Goal: Task Accomplishment & Management: Manage account settings

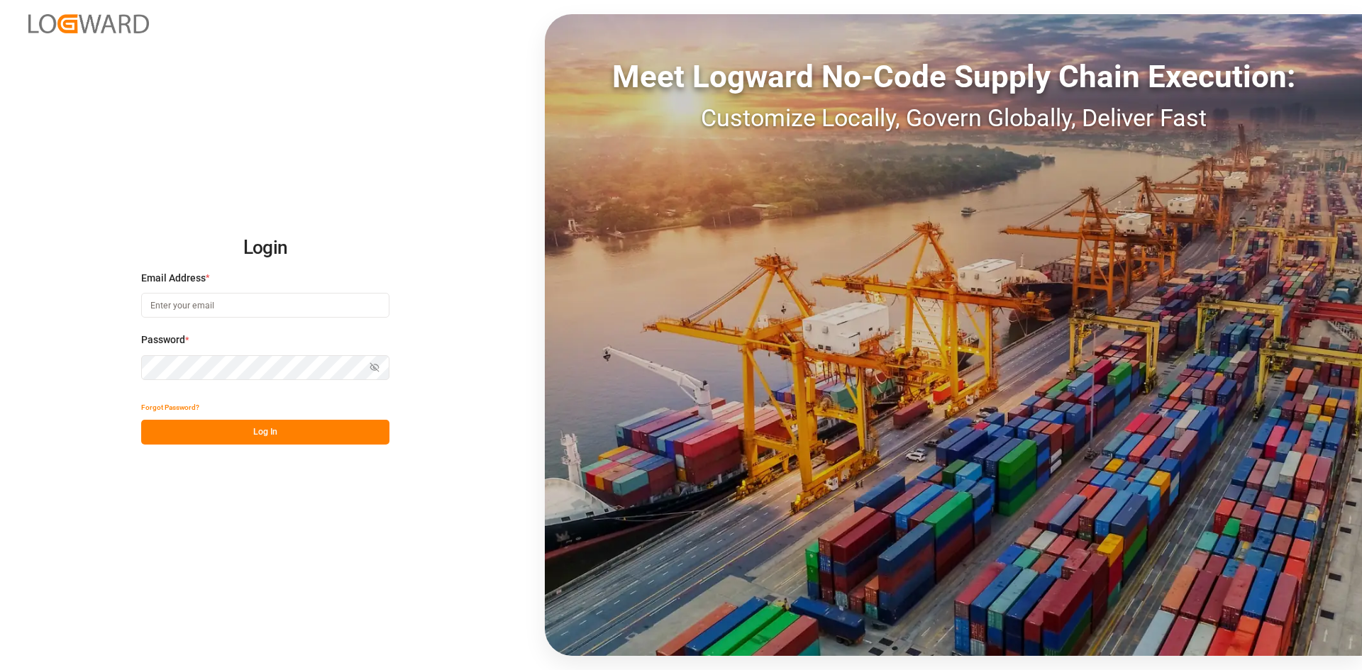
type input "[PERSON_NAME][EMAIL_ADDRESS][DATE][DOMAIN_NAME]"
click at [230, 31] on button "Log In" at bounding box center [265, 432] width 248 height 25
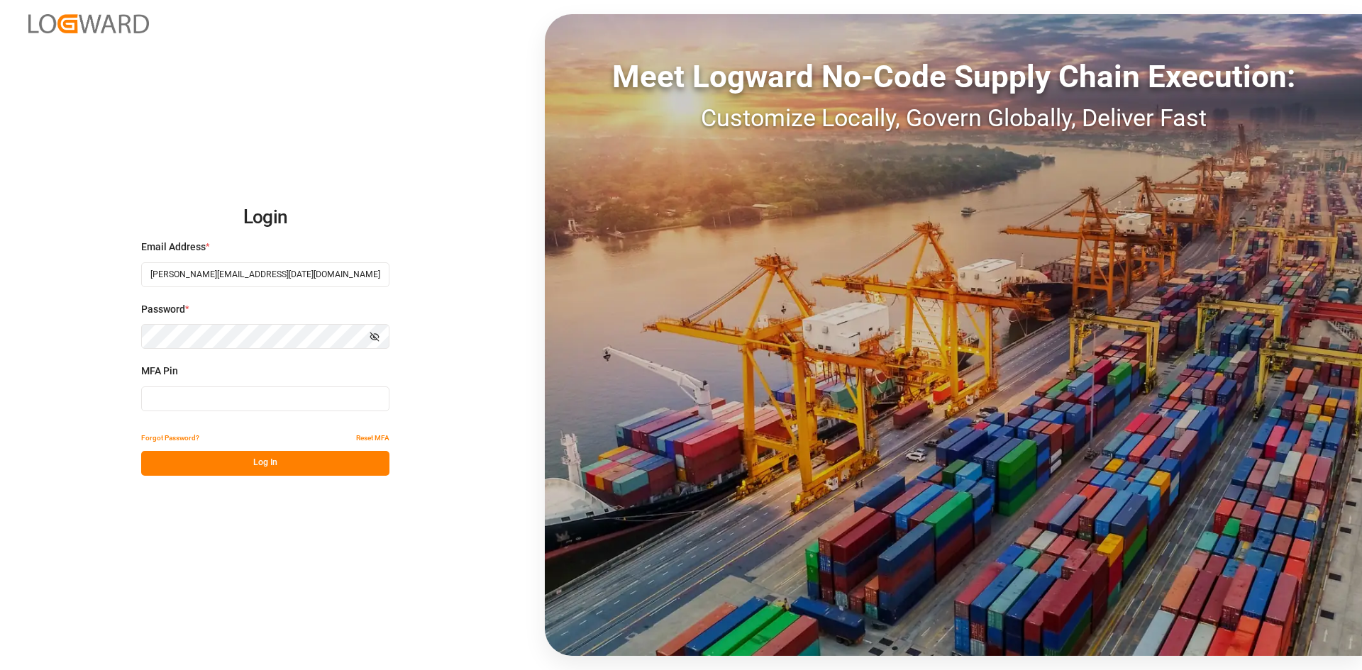
click at [189, 31] on input at bounding box center [265, 399] width 248 height 25
type input "3"
type input "446933"
click at [194, 31] on button "Log In" at bounding box center [265, 463] width 248 height 25
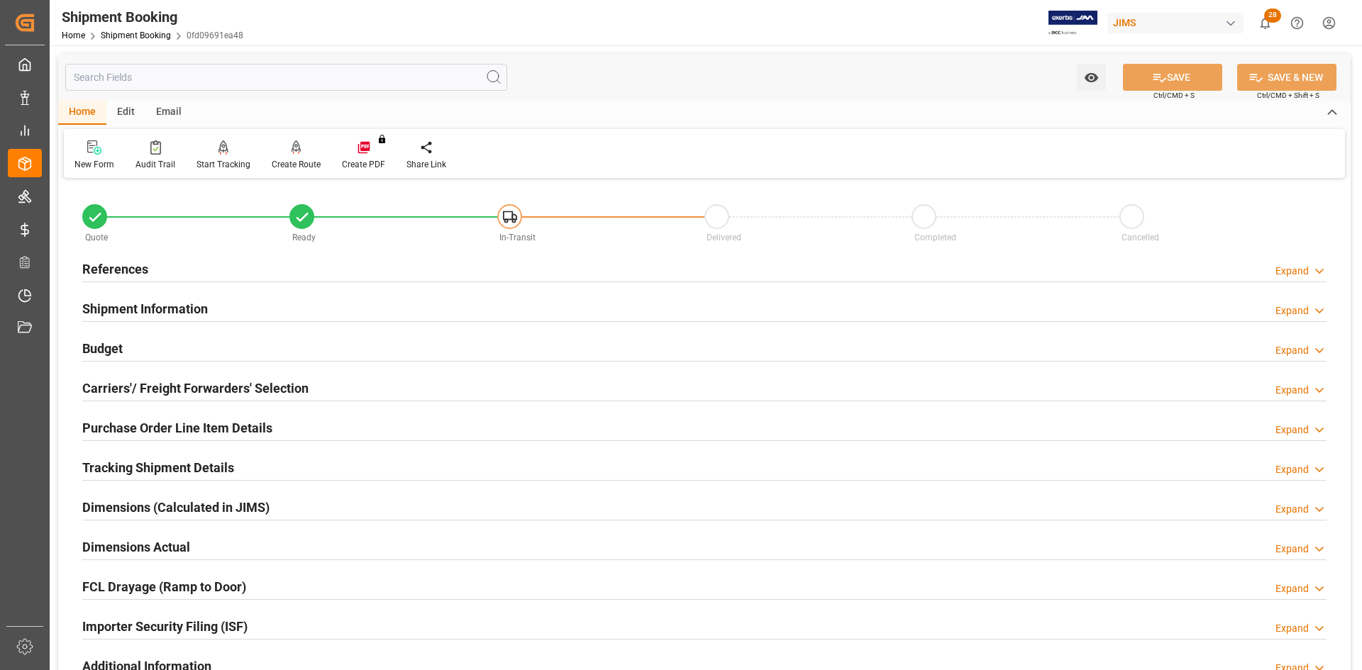
click at [103, 31] on h2 "References" at bounding box center [115, 269] width 66 height 19
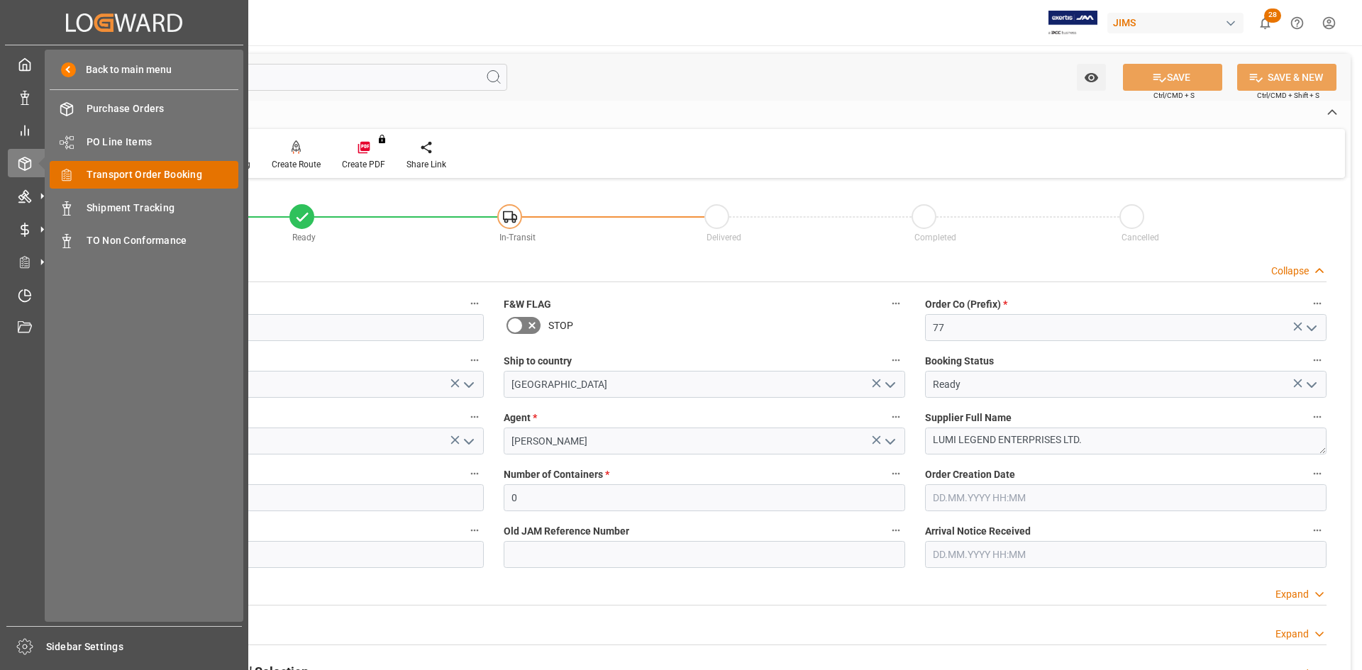
click at [121, 31] on span "Transport Order Booking" at bounding box center [163, 174] width 153 height 15
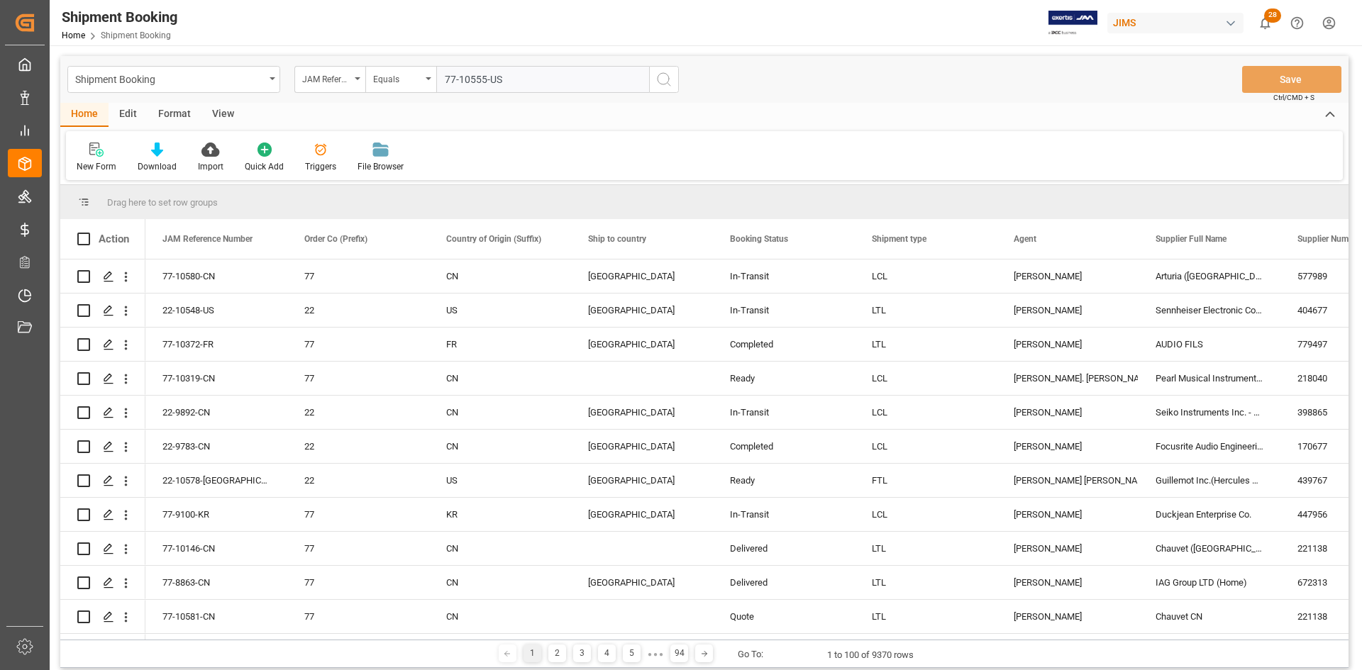
type input "77-10555-US"
click at [531, 31] on icon "search button" at bounding box center [664, 79] width 17 height 17
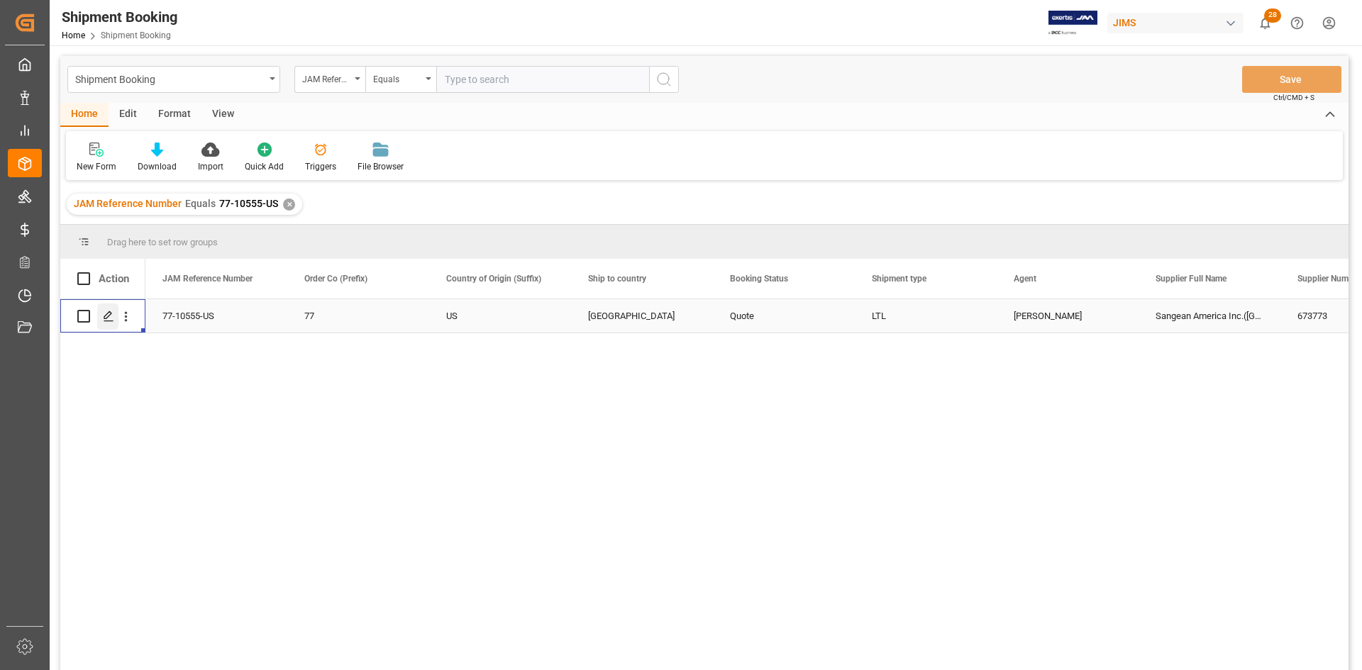
click at [105, 31] on line "Press SPACE to select this row." at bounding box center [108, 321] width 9 height 0
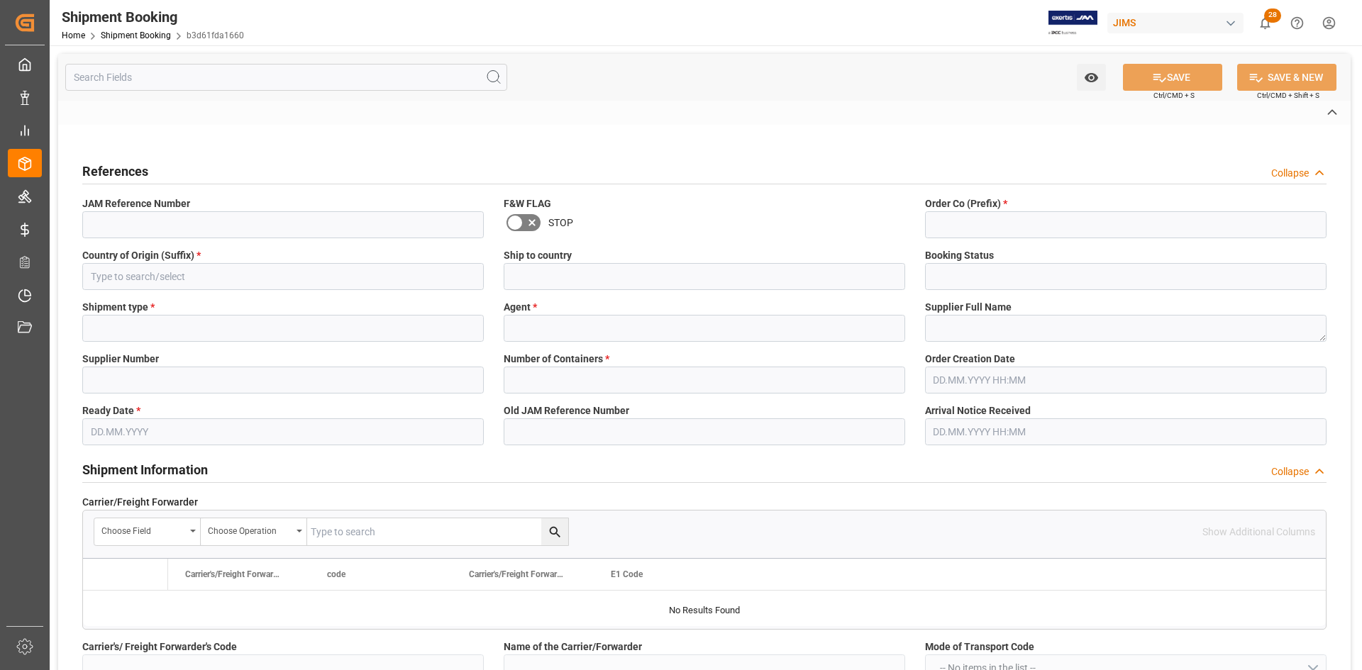
type input "77-10555-US"
type input "77"
type input "US"
type input "[GEOGRAPHIC_DATA]"
type input "Quote"
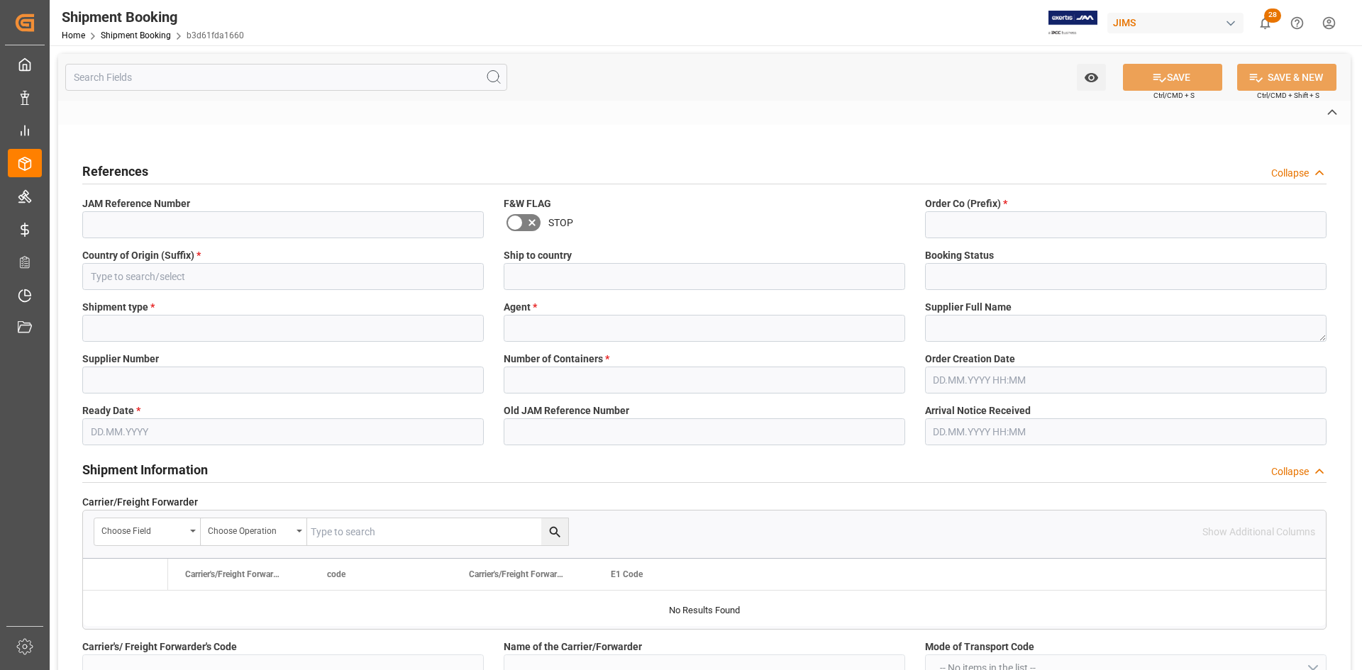
type input "LTL"
type input "[PERSON_NAME]"
type textarea "Sangean America Inc.([GEOGRAPHIC_DATA])"
type input "673773"
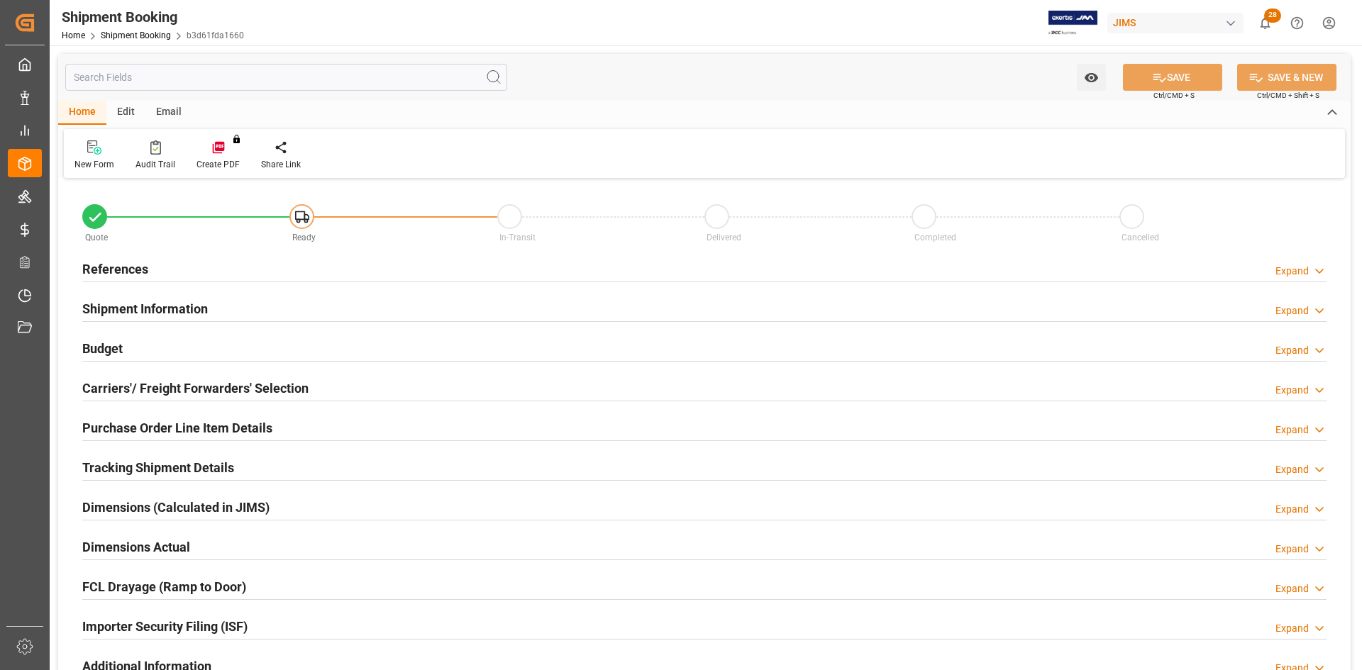
type input "0"
type input "[DATE] 00:00"
type input "[DATE]"
click at [111, 31] on h2 "References" at bounding box center [115, 269] width 66 height 19
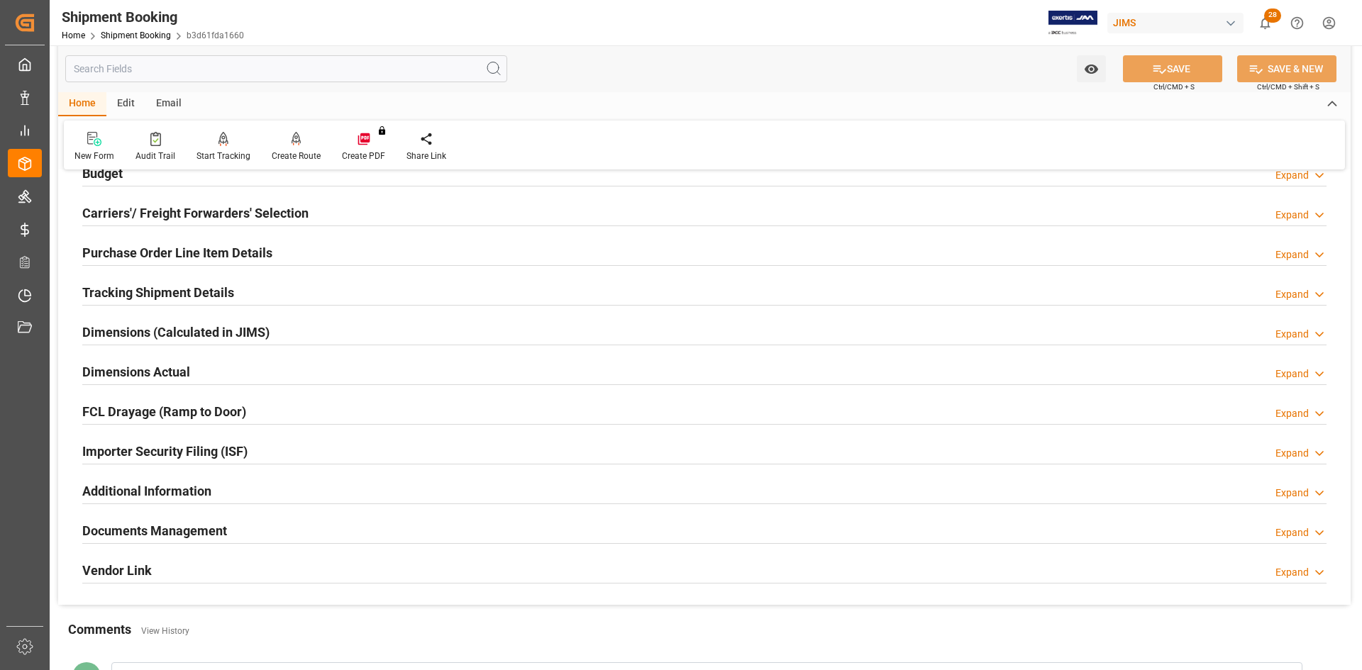
scroll to position [426, 0]
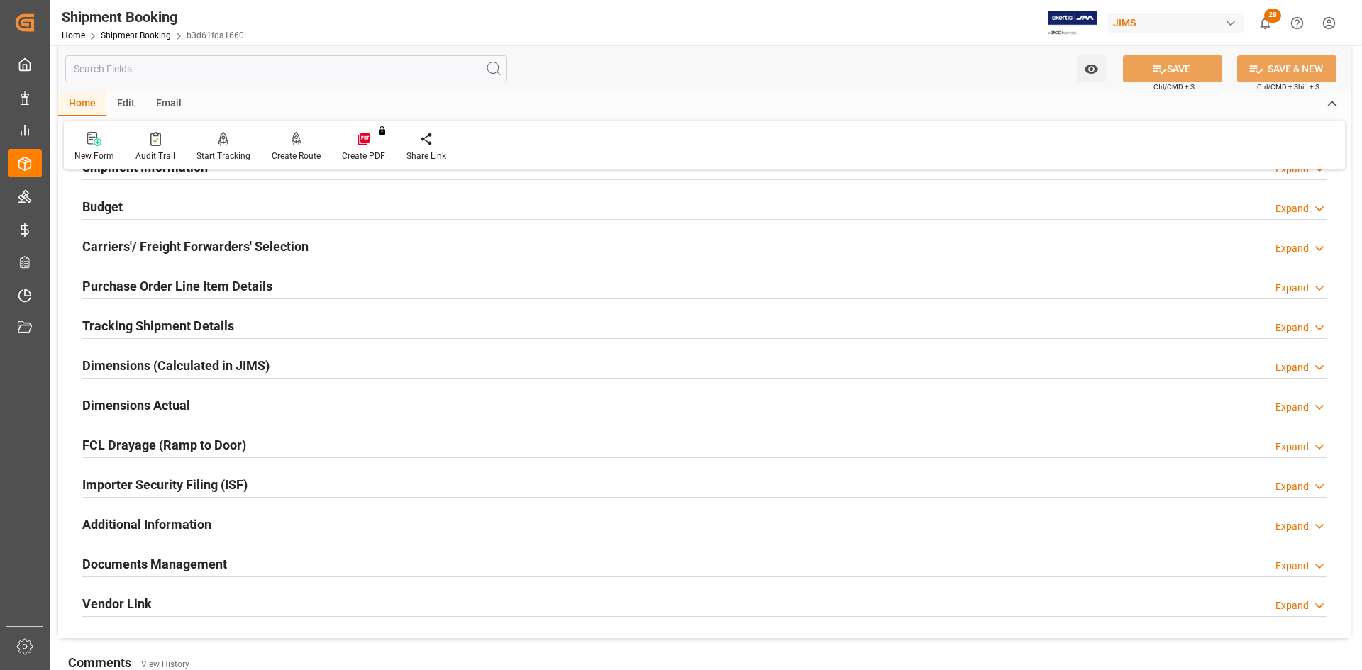
click at [148, 31] on h2 "Carriers'/ Freight Forwarders' Selection" at bounding box center [195, 246] width 226 height 19
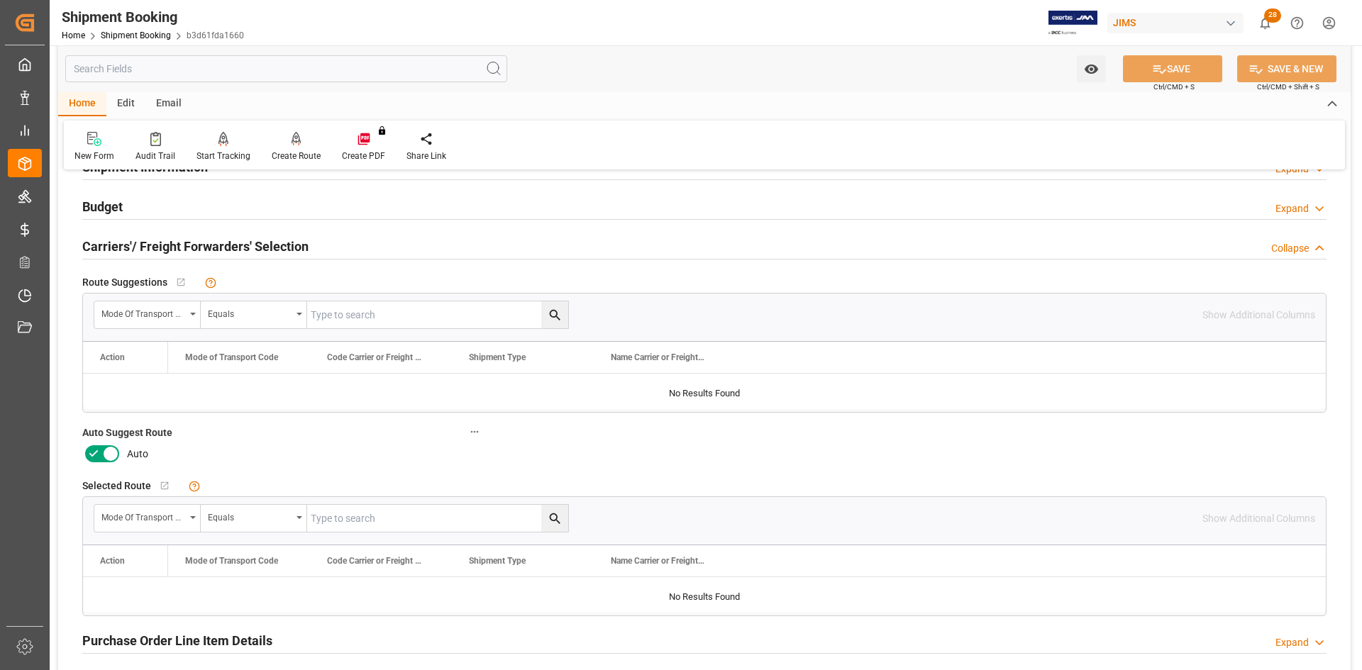
click at [99, 31] on icon at bounding box center [93, 454] width 17 height 17
click at [0, 0] on input "checkbox" at bounding box center [0, 0] width 0 height 0
click at [531, 31] on button "SAVE" at bounding box center [1172, 68] width 99 height 27
click at [291, 31] on div "Create Route" at bounding box center [296, 156] width 49 height 13
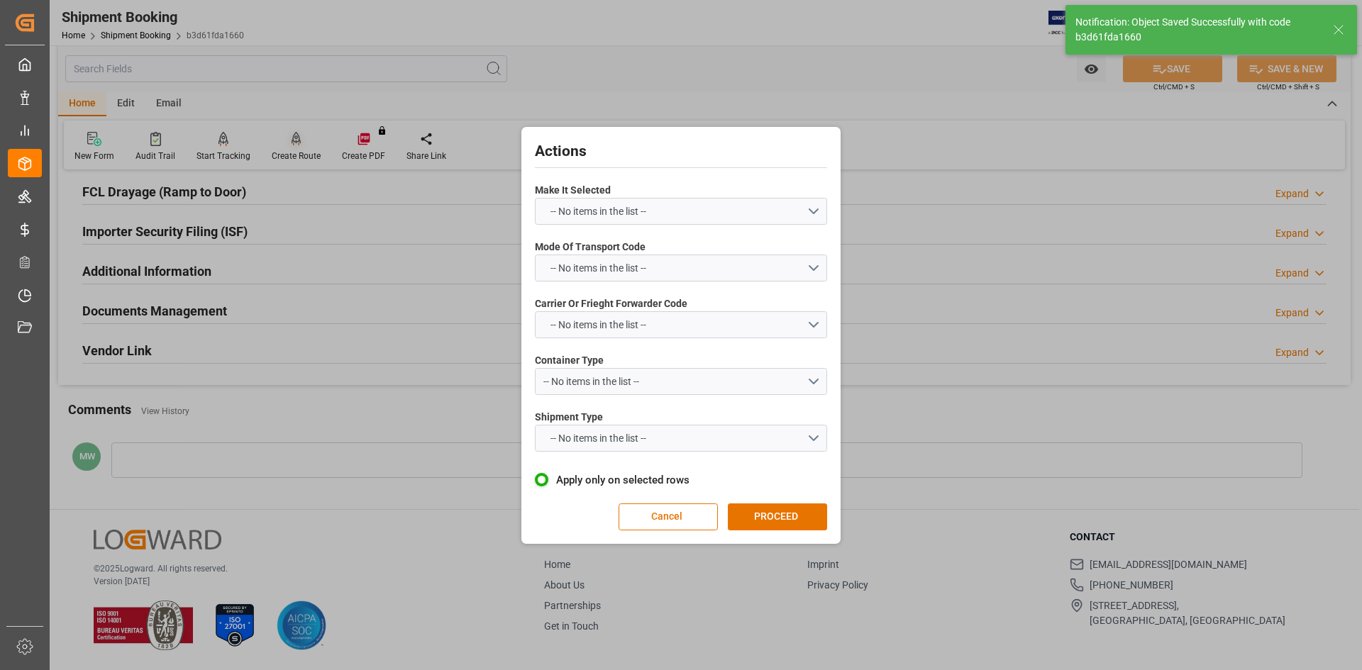
scroll to position [142, 0]
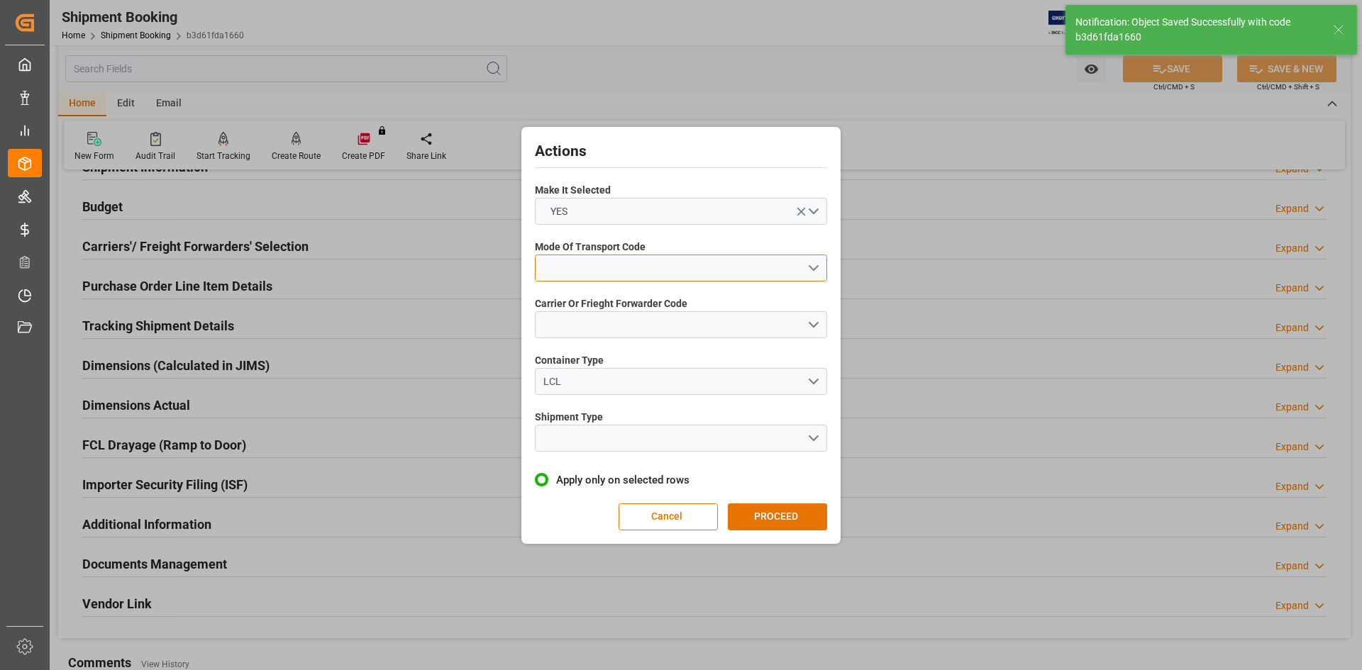
click at [531, 31] on button "open menu" at bounding box center [681, 268] width 292 height 27
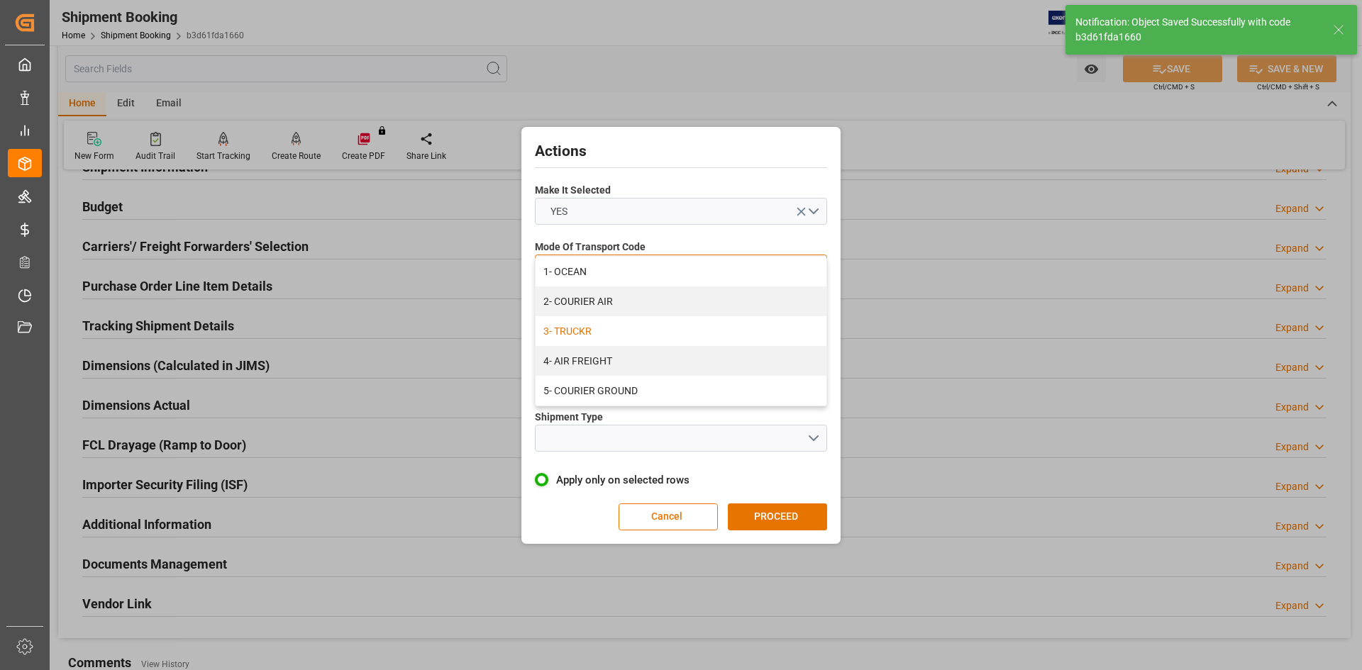
click at [531, 31] on div "3- TRUCKR" at bounding box center [681, 331] width 291 height 30
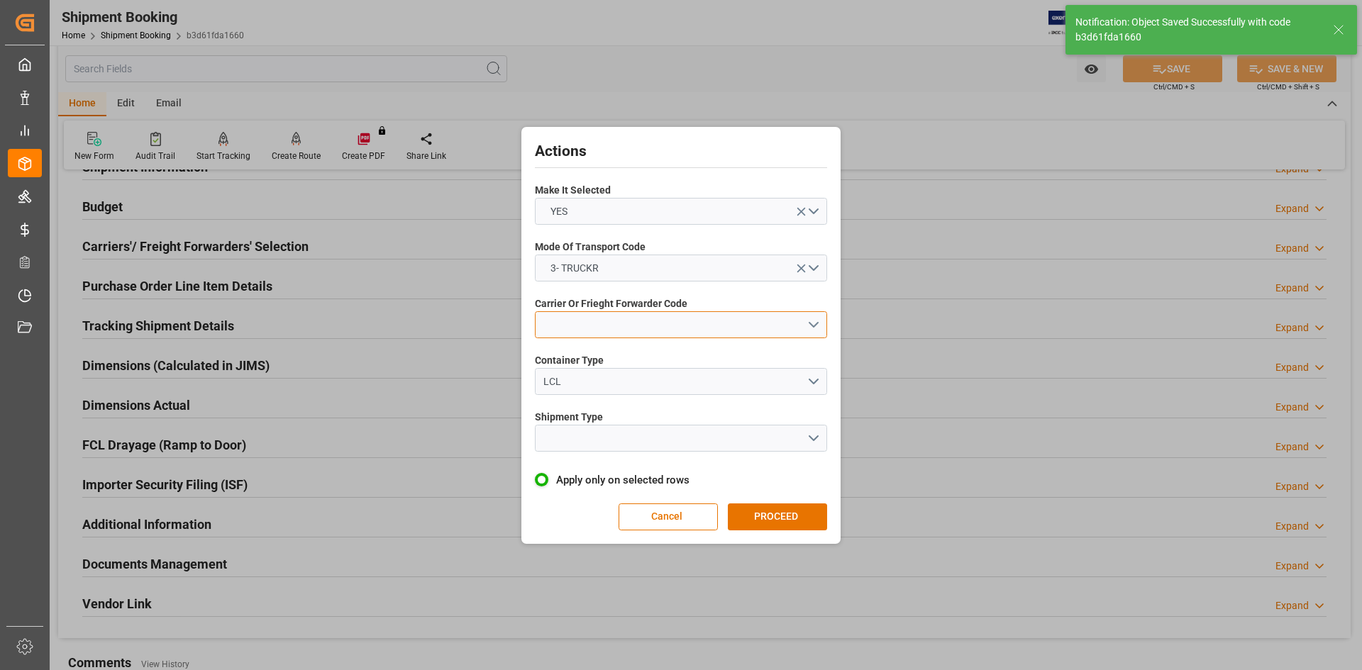
click at [531, 31] on button "open menu" at bounding box center [681, 324] width 292 height 27
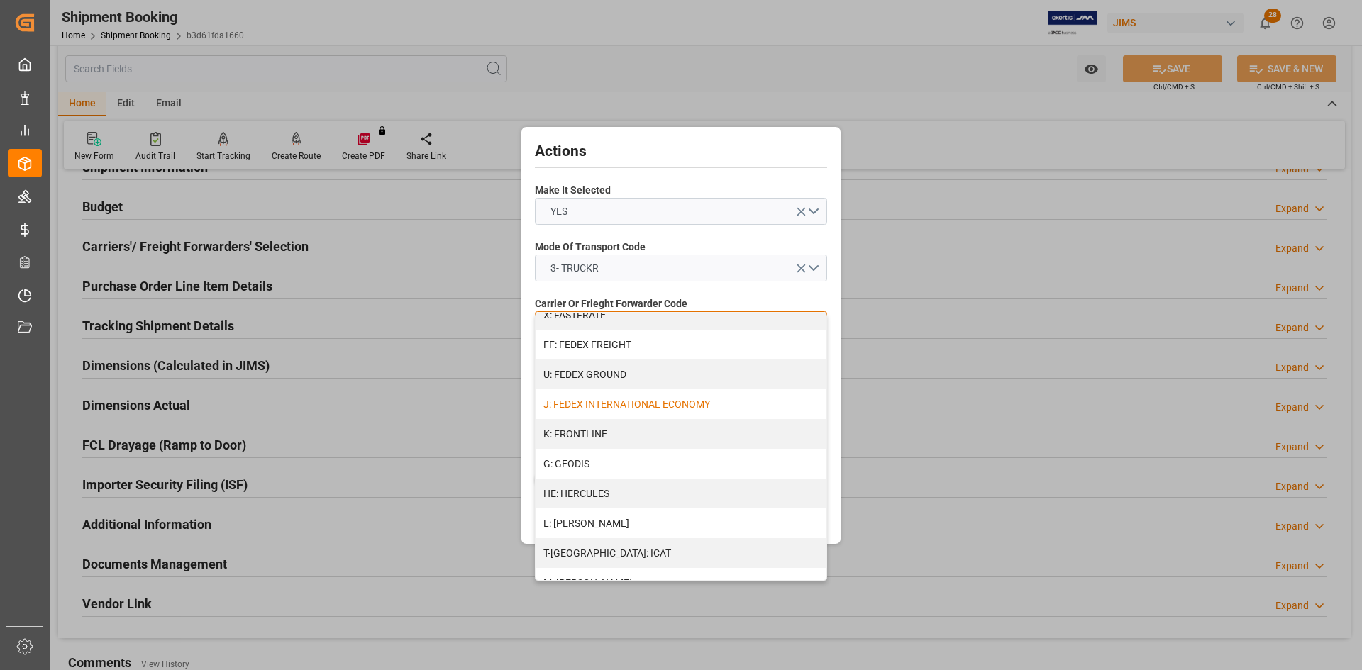
scroll to position [426, 0]
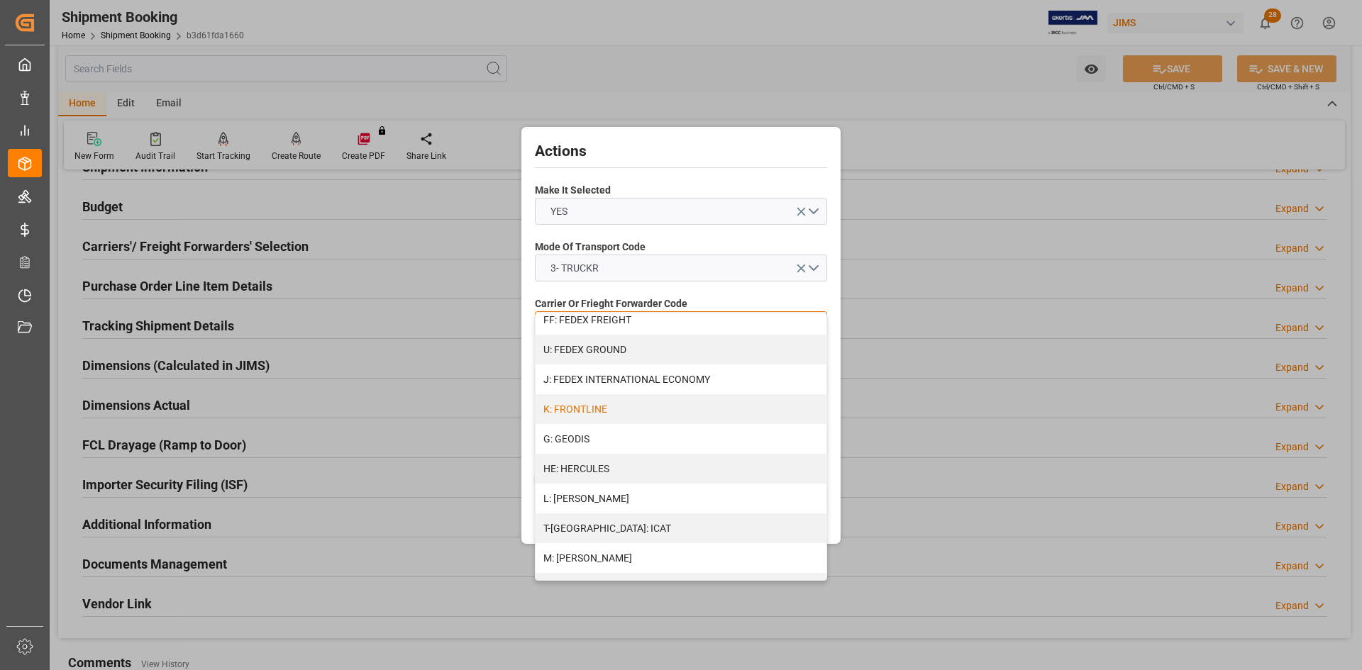
click at [531, 31] on div "K: FRONTLINE" at bounding box center [681, 409] width 291 height 30
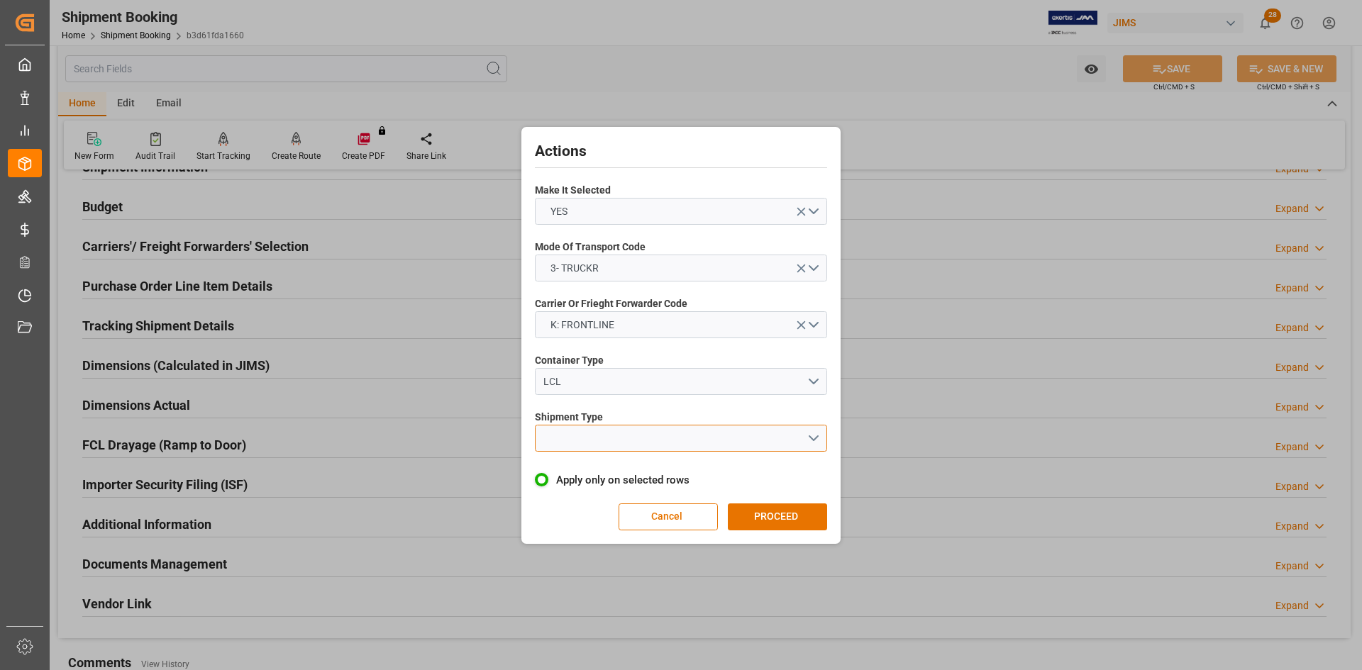
click at [531, 31] on button "open menu" at bounding box center [681, 438] width 292 height 27
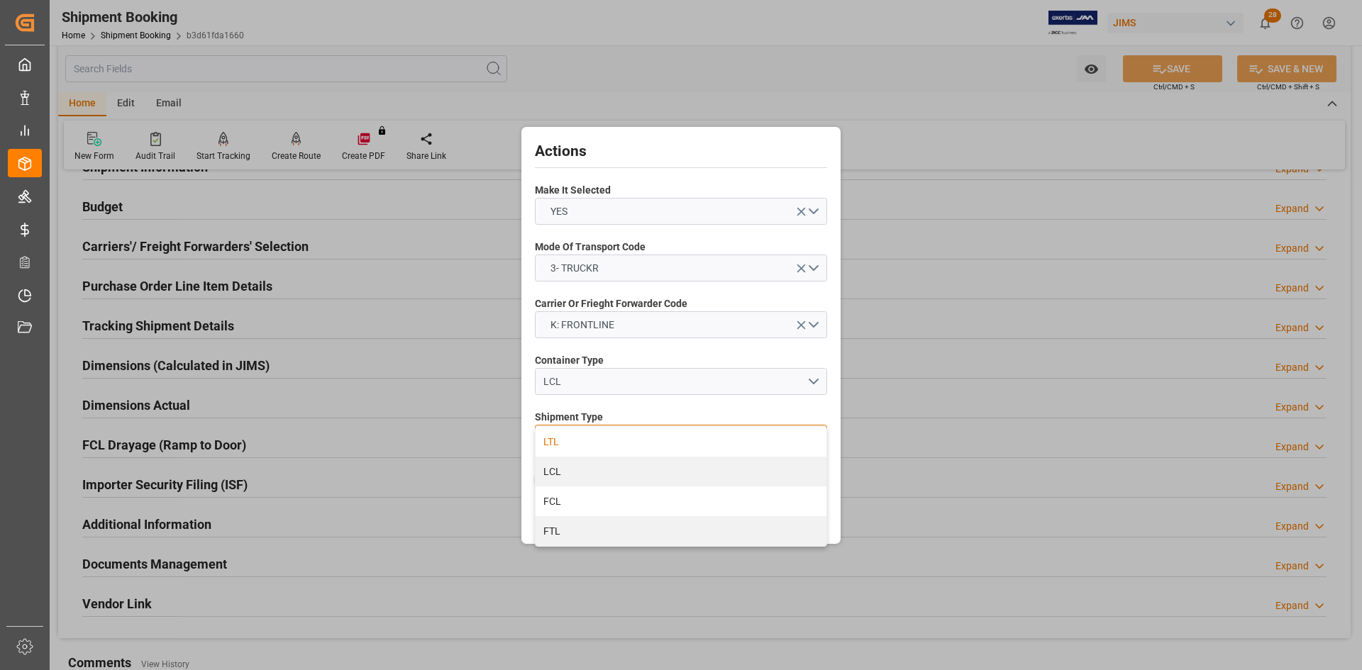
click at [531, 31] on div "LTL" at bounding box center [681, 442] width 291 height 30
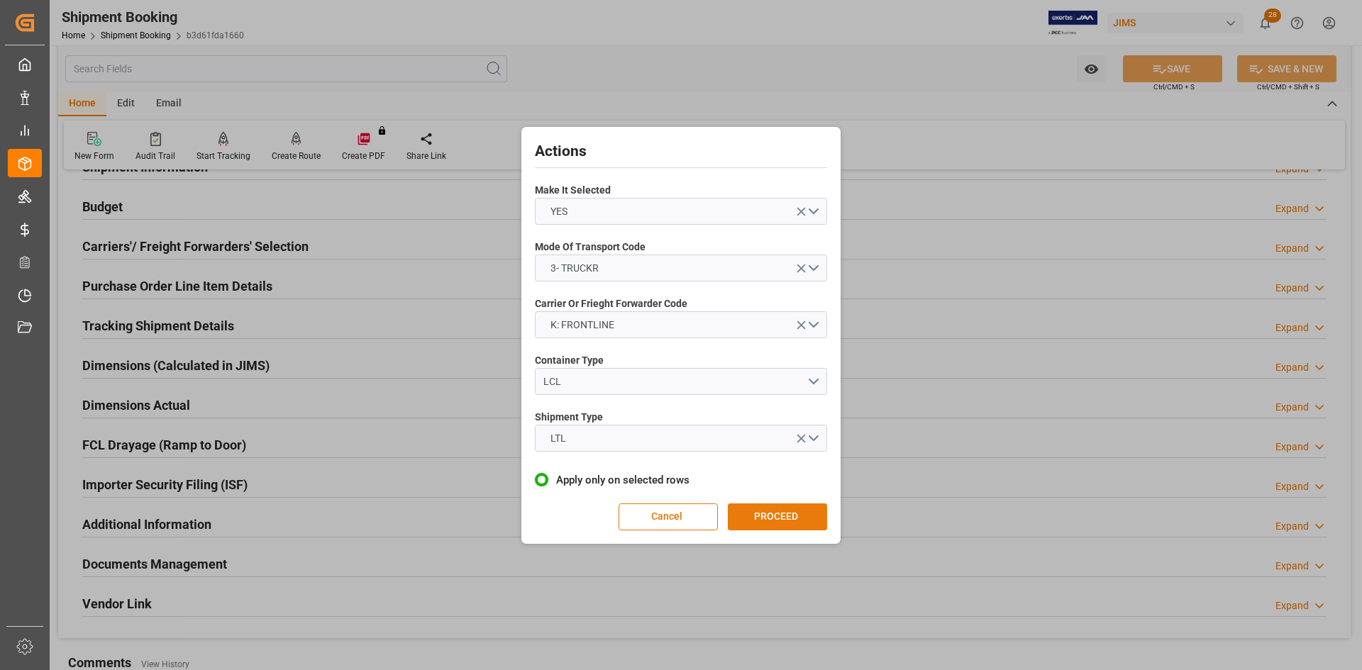
click at [531, 31] on button "PROCEED" at bounding box center [777, 517] width 99 height 27
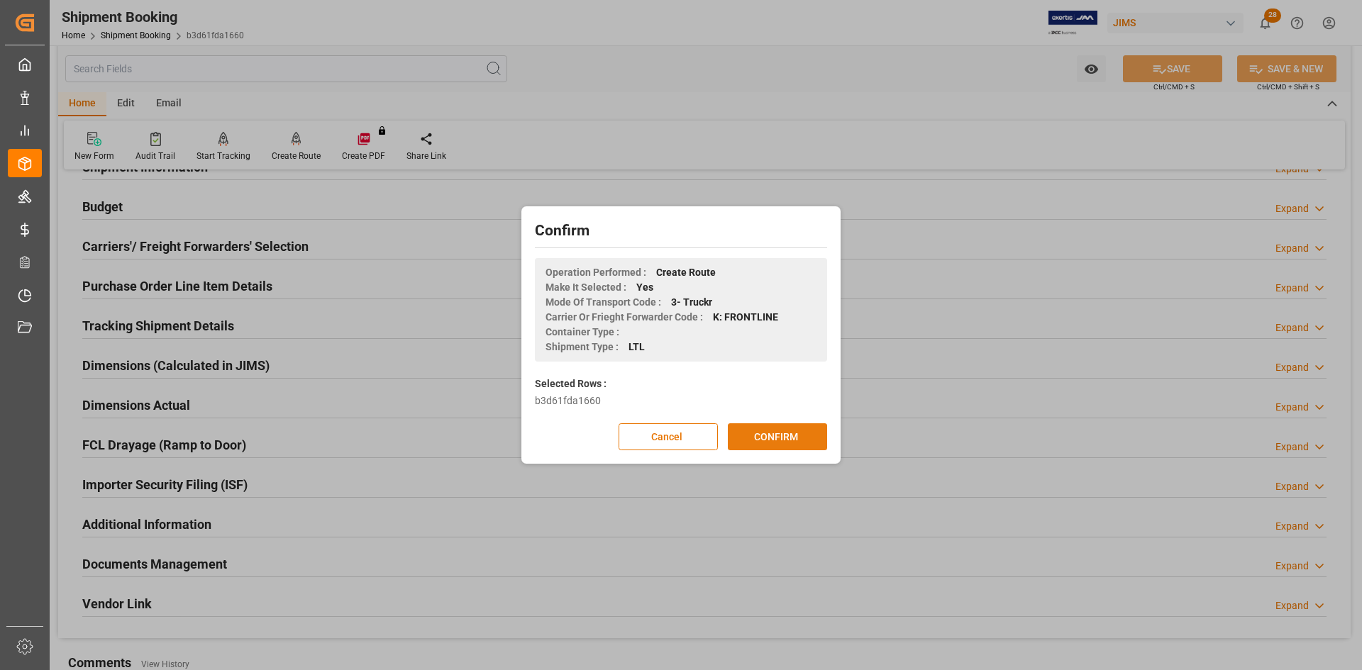
click at [531, 31] on button "CONFIRM" at bounding box center [777, 437] width 99 height 27
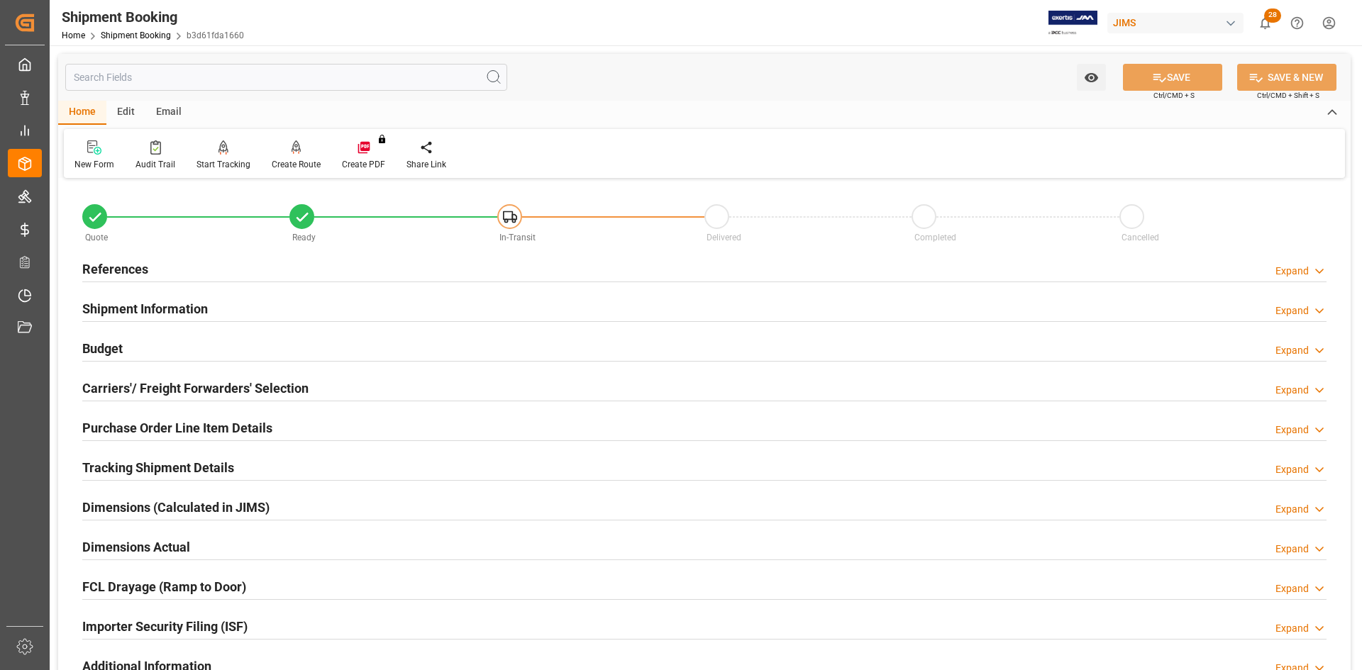
click at [167, 392] on h2 "Carriers'/ Freight Forwarders' Selection" at bounding box center [195, 388] width 226 height 19
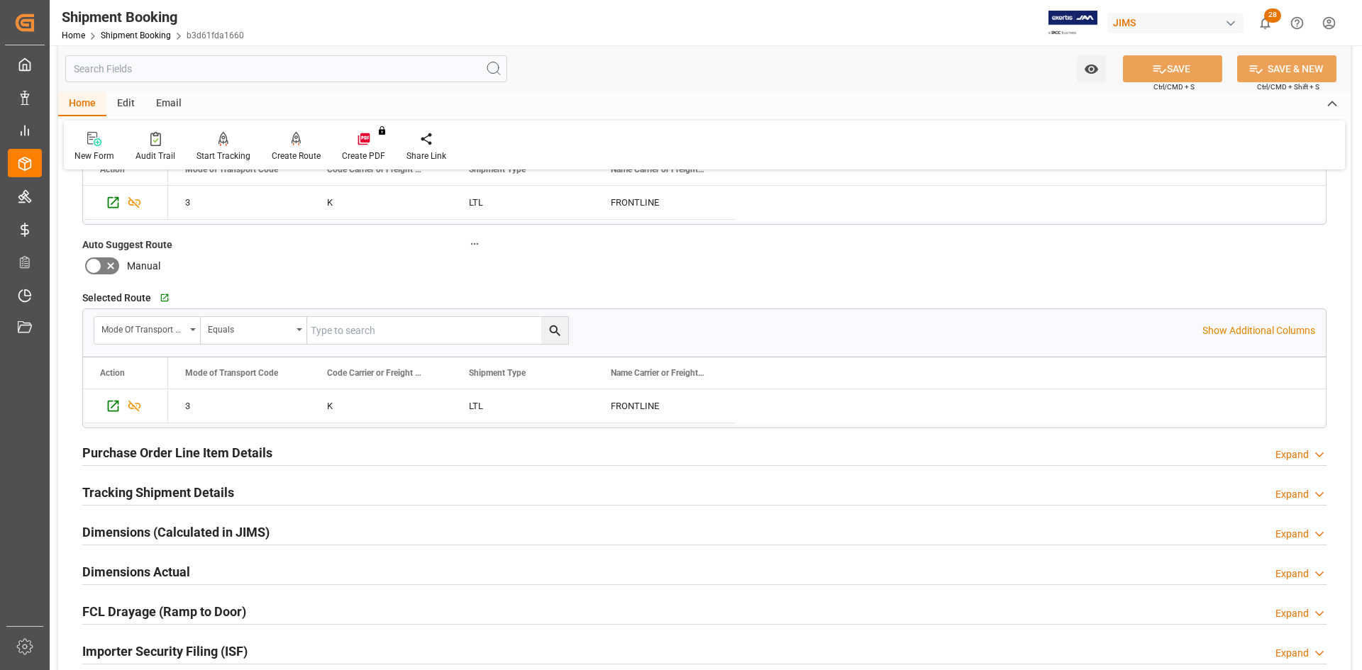
scroll to position [355, 0]
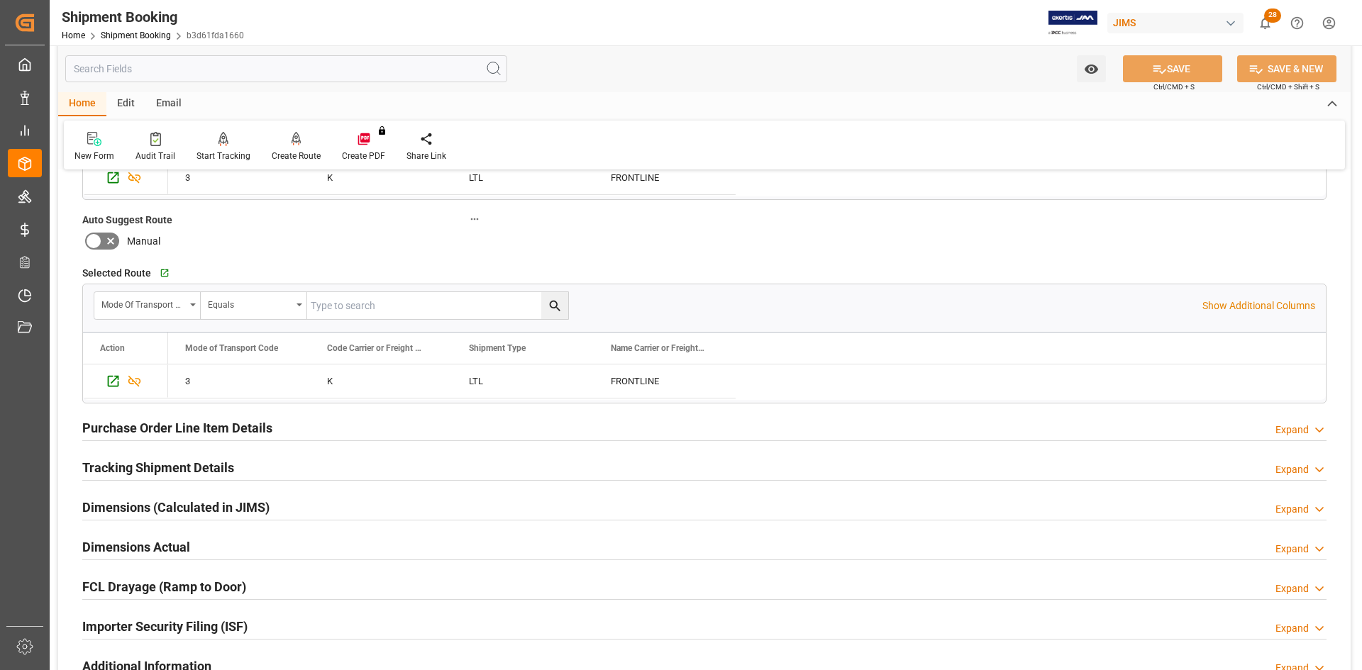
click at [109, 464] on h2 "Tracking Shipment Details" at bounding box center [158, 467] width 152 height 19
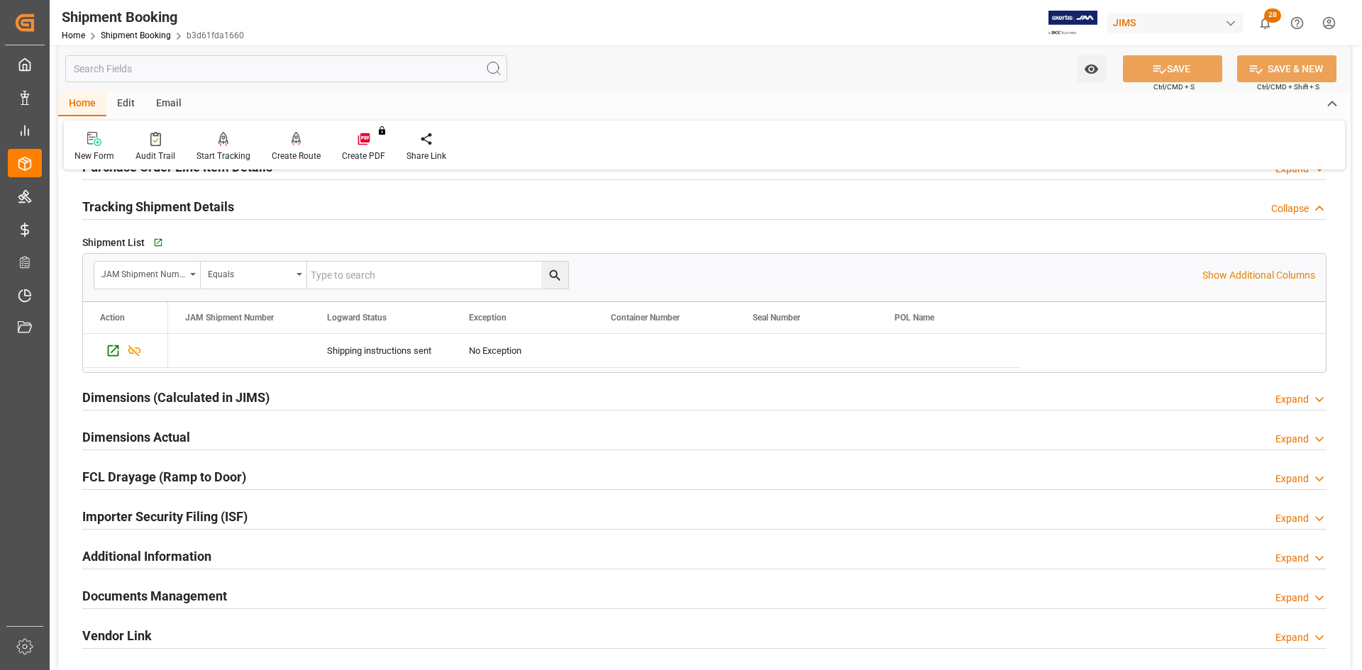
scroll to position [639, 0]
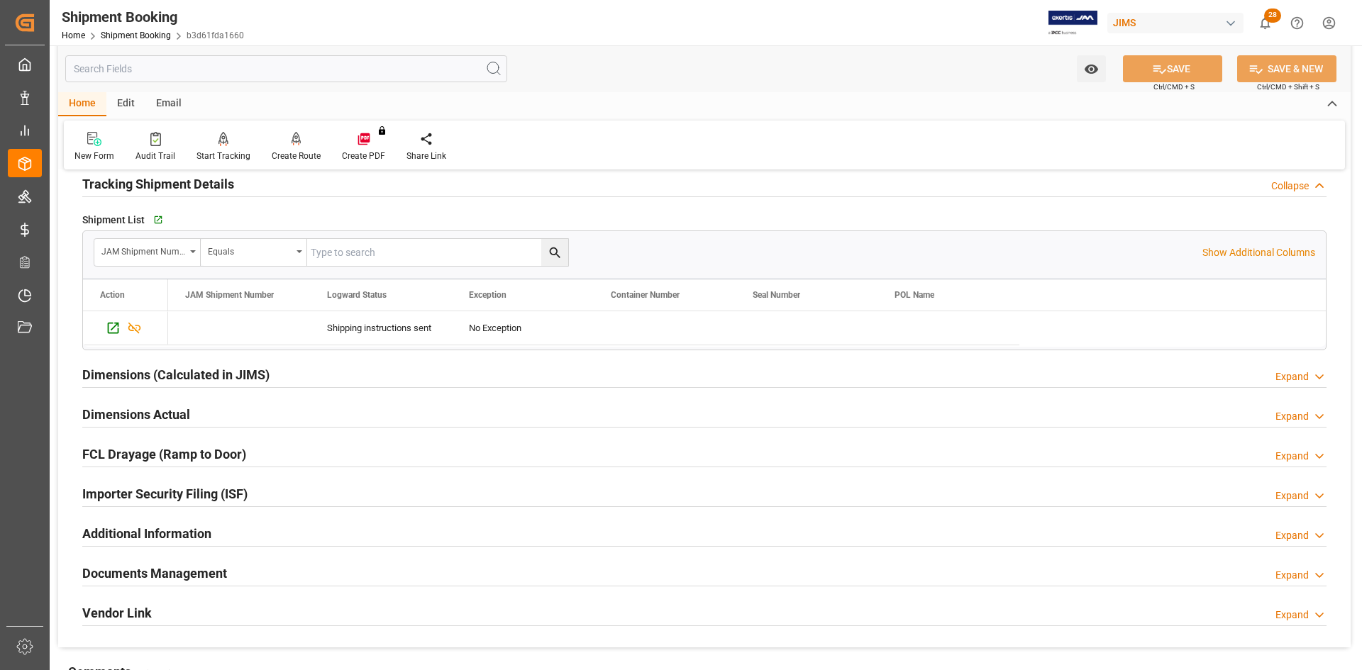
click at [116, 413] on h2 "Dimensions Actual" at bounding box center [136, 414] width 108 height 19
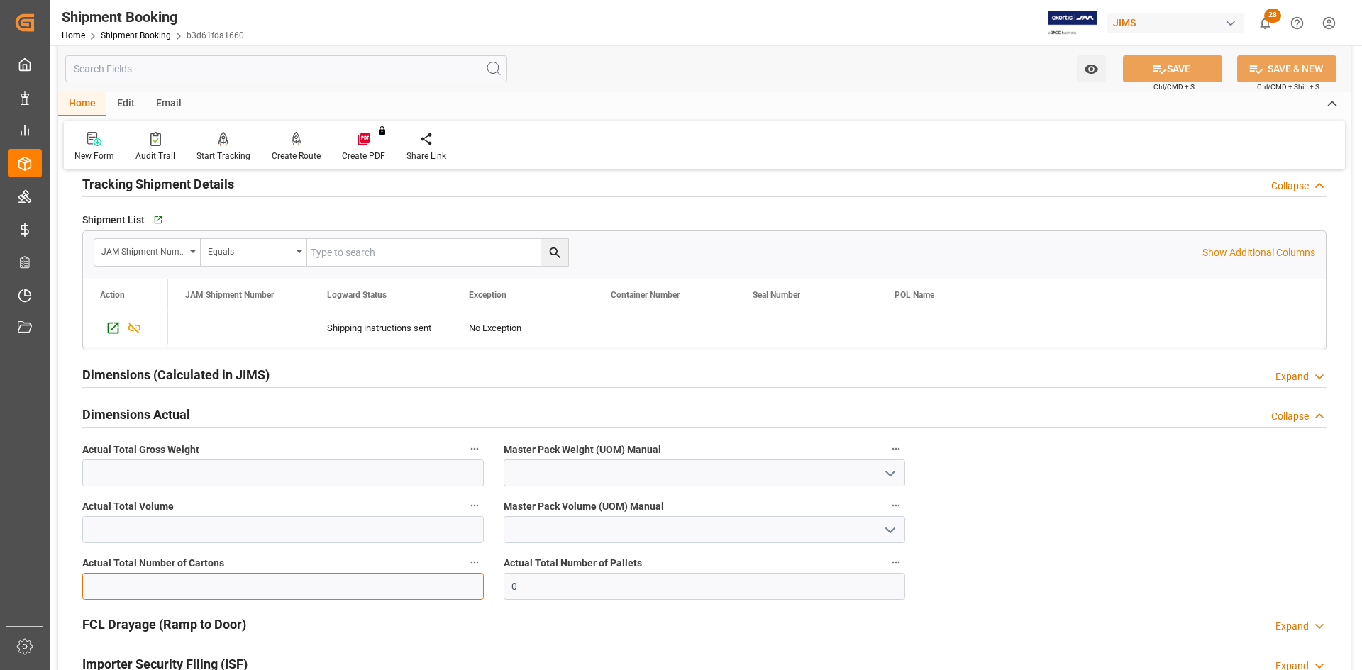
click at [114, 579] on input "text" at bounding box center [283, 586] width 402 height 27
type input "21"
click at [101, 483] on input "text" at bounding box center [283, 473] width 402 height 27
type input "440"
click at [893, 474] on icon "open menu" at bounding box center [890, 473] width 17 height 17
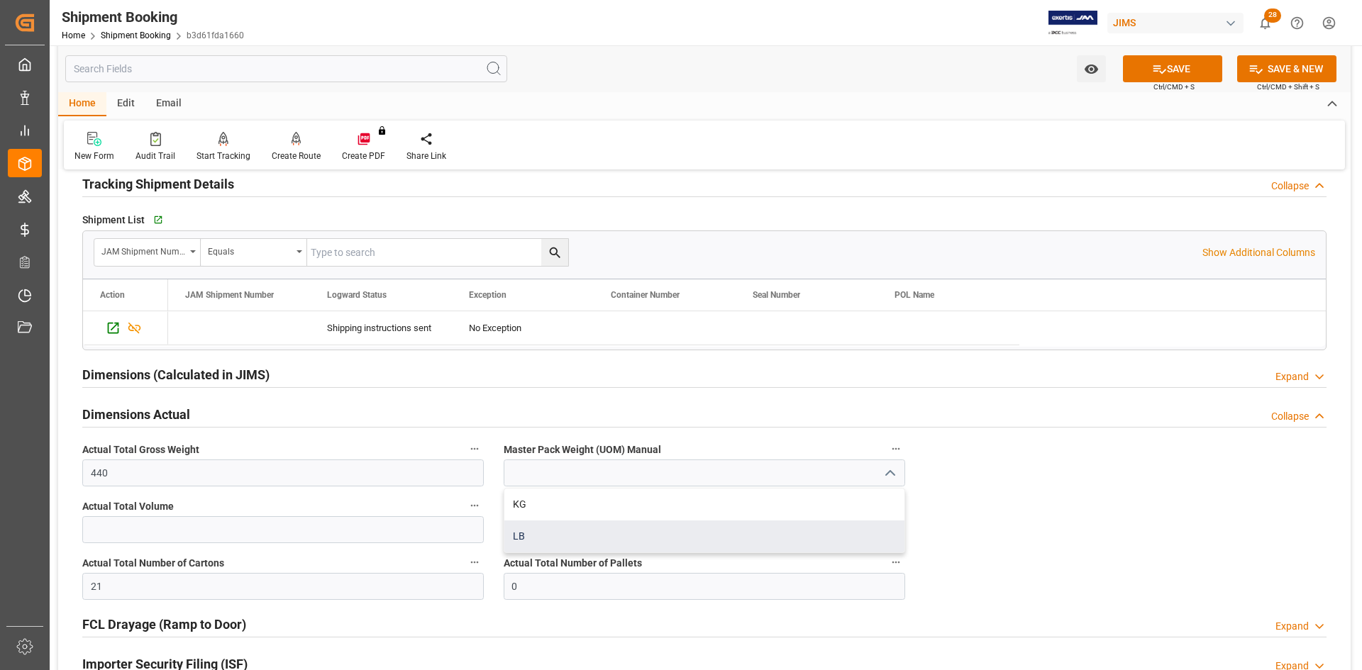
click at [539, 539] on div "LB" at bounding box center [704, 537] width 400 height 32
type input "LB"
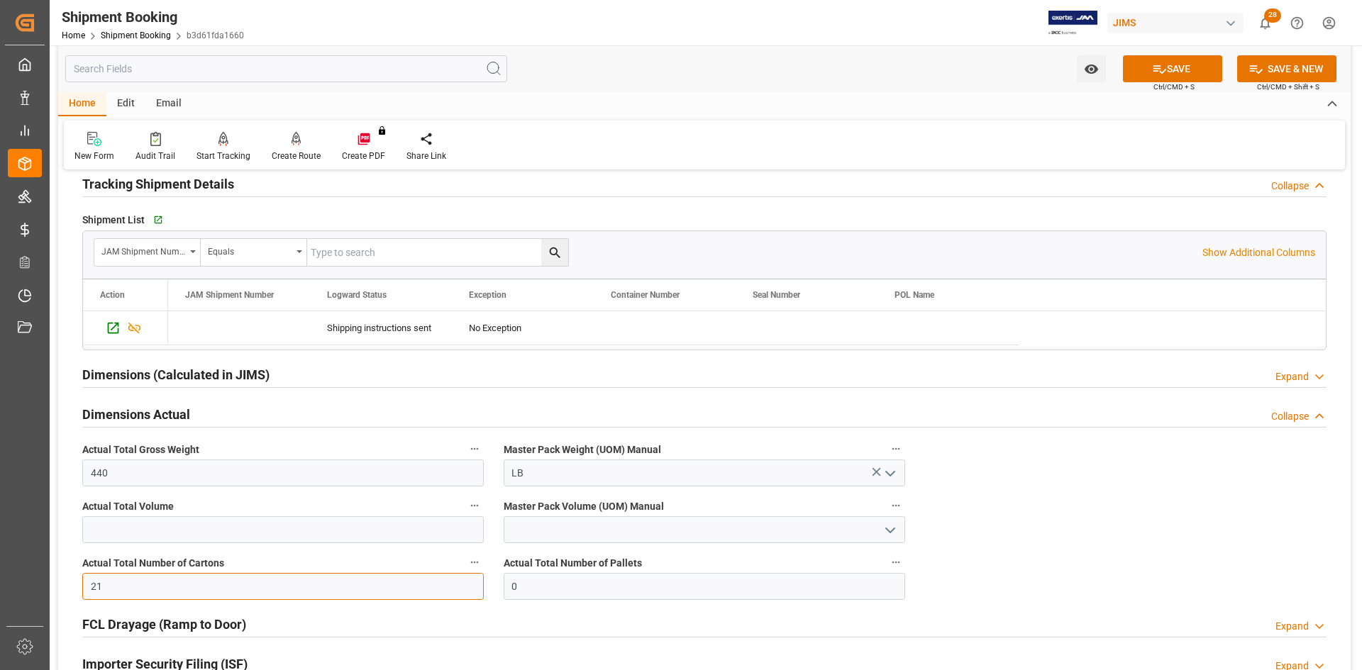
drag, startPoint x: 105, startPoint y: 584, endPoint x: 82, endPoint y: 582, distance: 23.5
click at [82, 582] on div "Actual Total Number of Cartons 21" at bounding box center [282, 576] width 421 height 57
drag, startPoint x: 548, startPoint y: 594, endPoint x: 455, endPoint y: 592, distance: 92.9
click at [455, 592] on div "Quote Ready In-Transit Delivered Completed Cancelled References Expand JAM Refe…" at bounding box center [704, 181] width 1293 height 1274
type input "1"
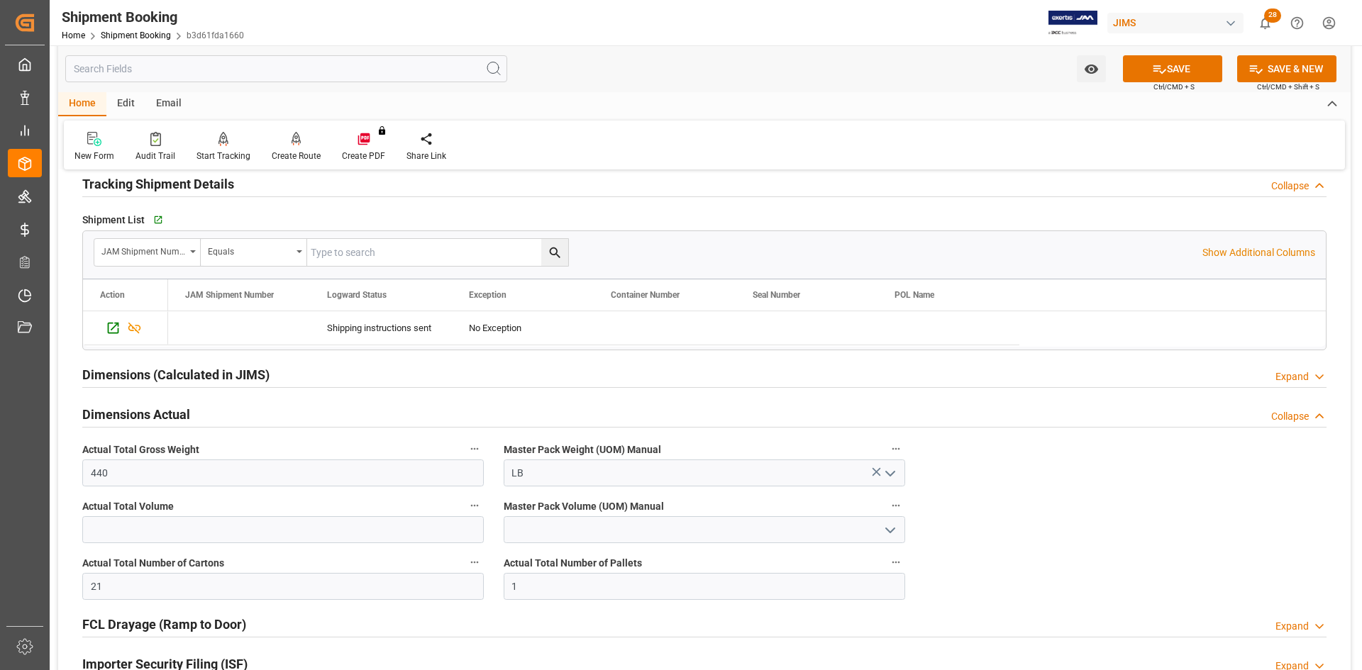
click at [999, 544] on div "Quote Ready In-Transit Delivered Completed Cancelled References Expand JAM Refe…" at bounding box center [704, 181] width 1293 height 1274
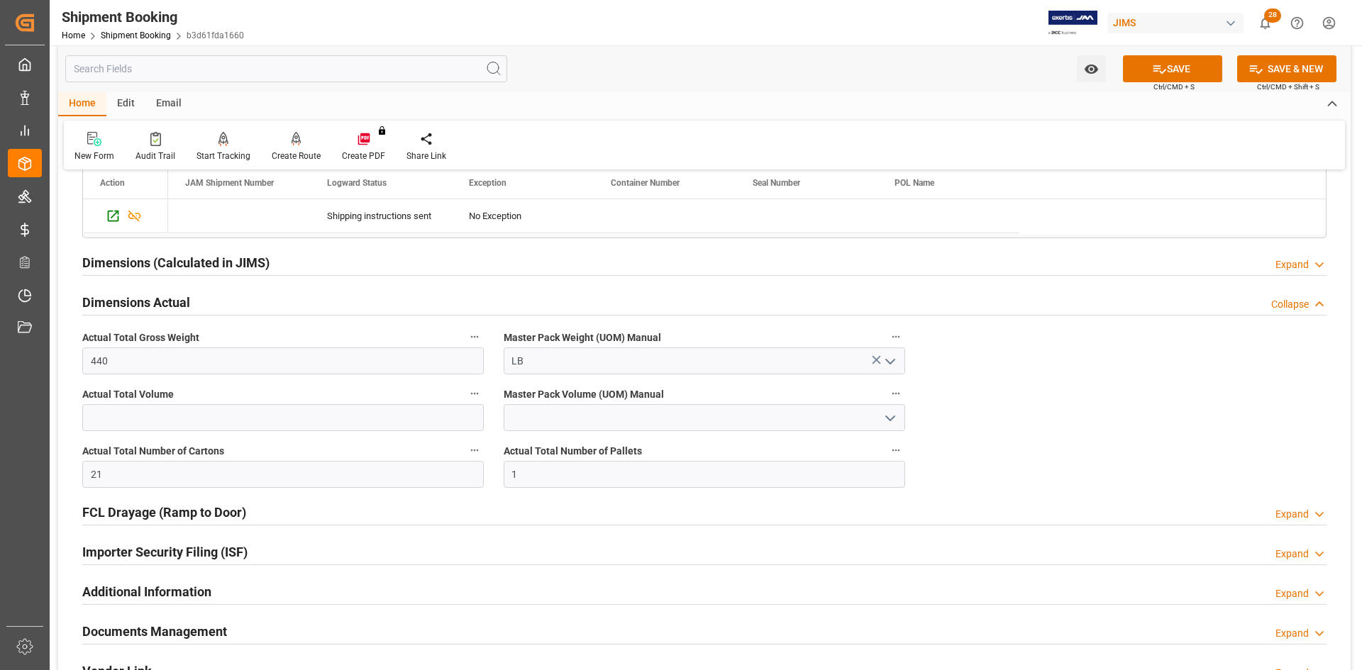
scroll to position [780, 0]
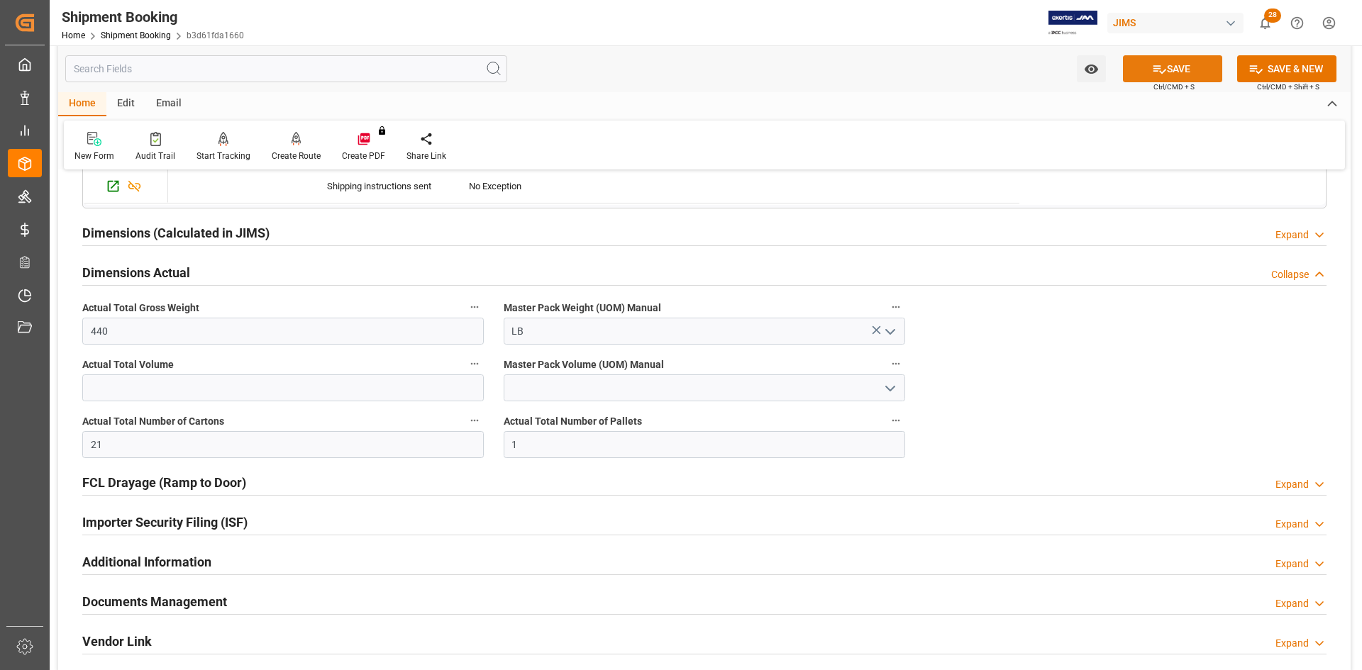
click at [1190, 72] on button "SAVE" at bounding box center [1172, 68] width 99 height 27
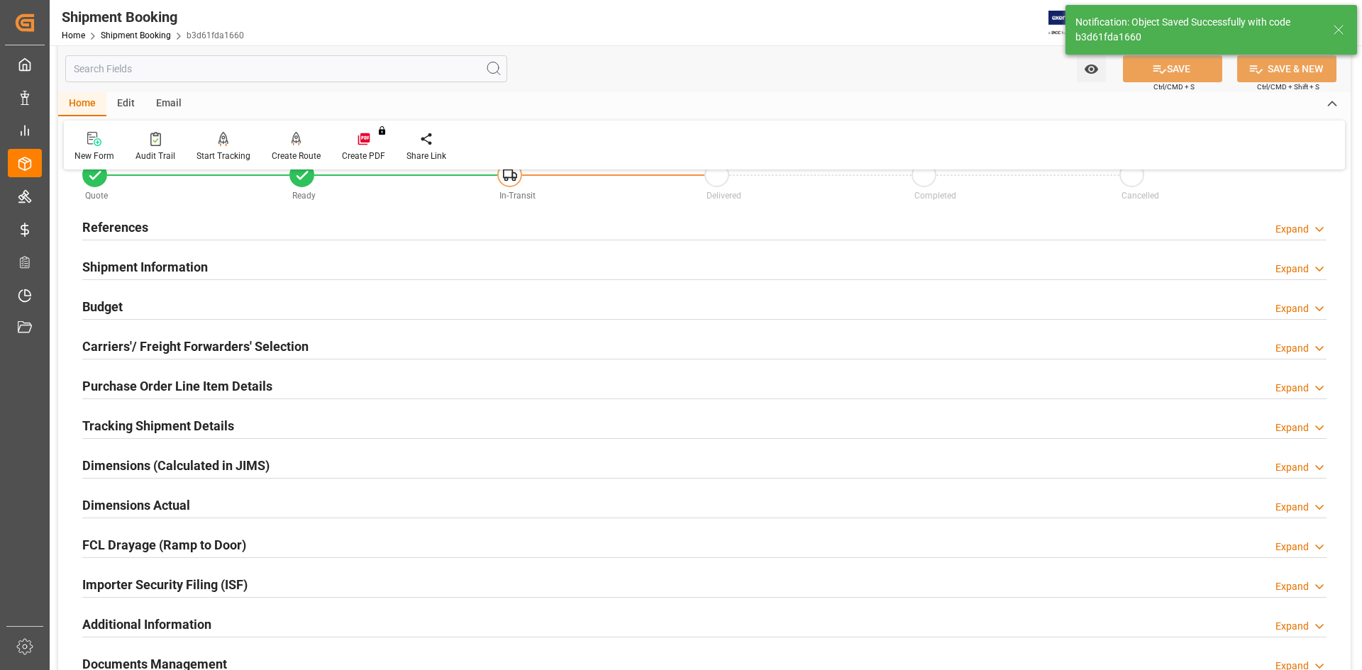
scroll to position [40, 0]
click at [170, 396] on h2 "Purchase Order Line Item Details" at bounding box center [177, 388] width 190 height 19
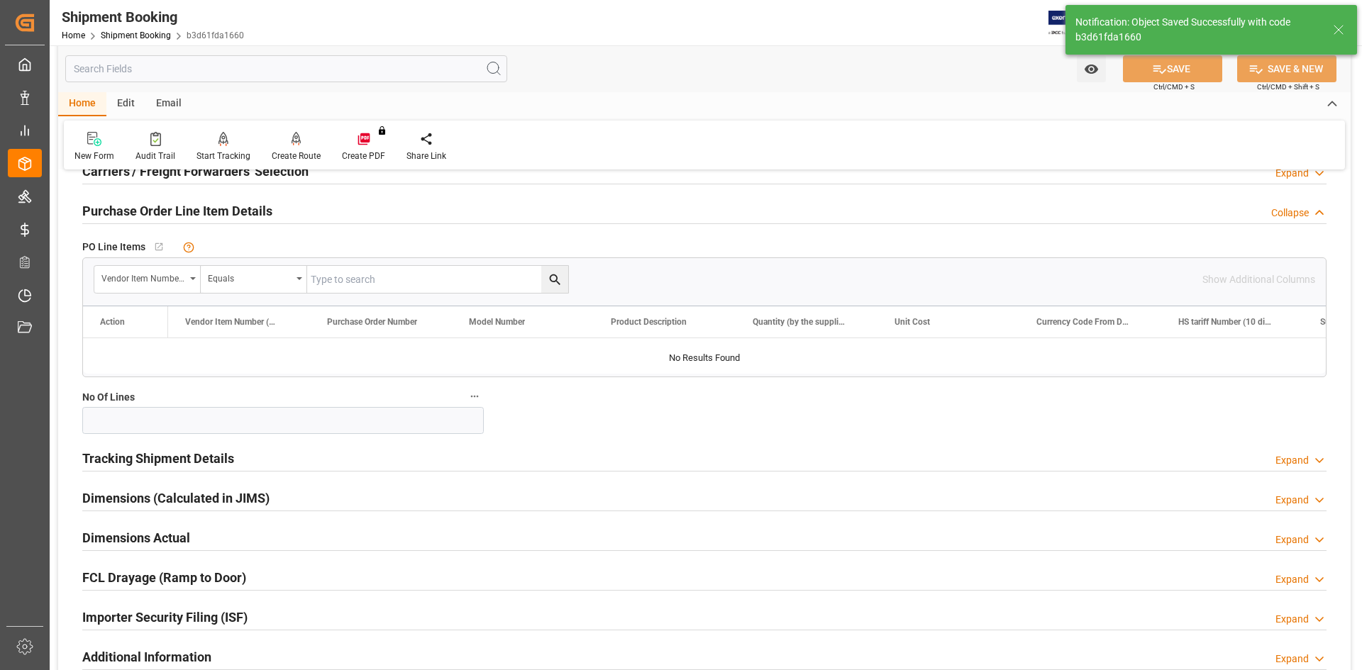
scroll to position [253, 0]
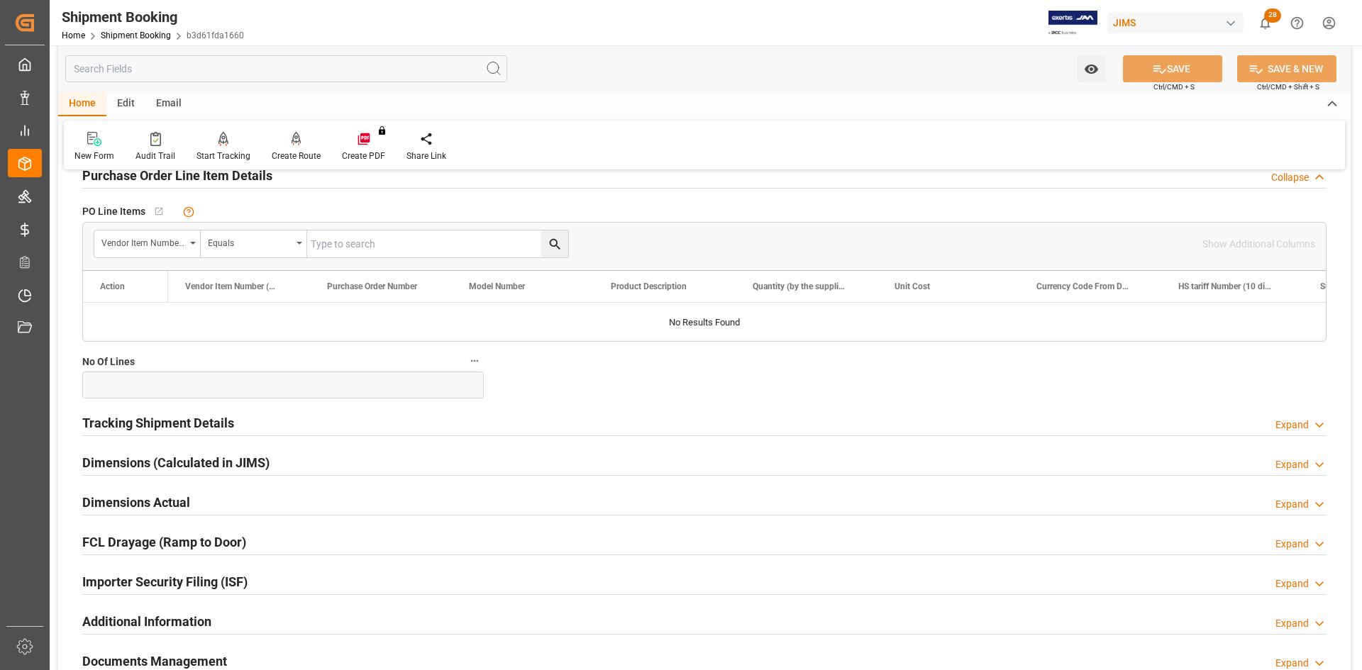
click at [109, 426] on h2 "Tracking Shipment Details" at bounding box center [158, 423] width 152 height 19
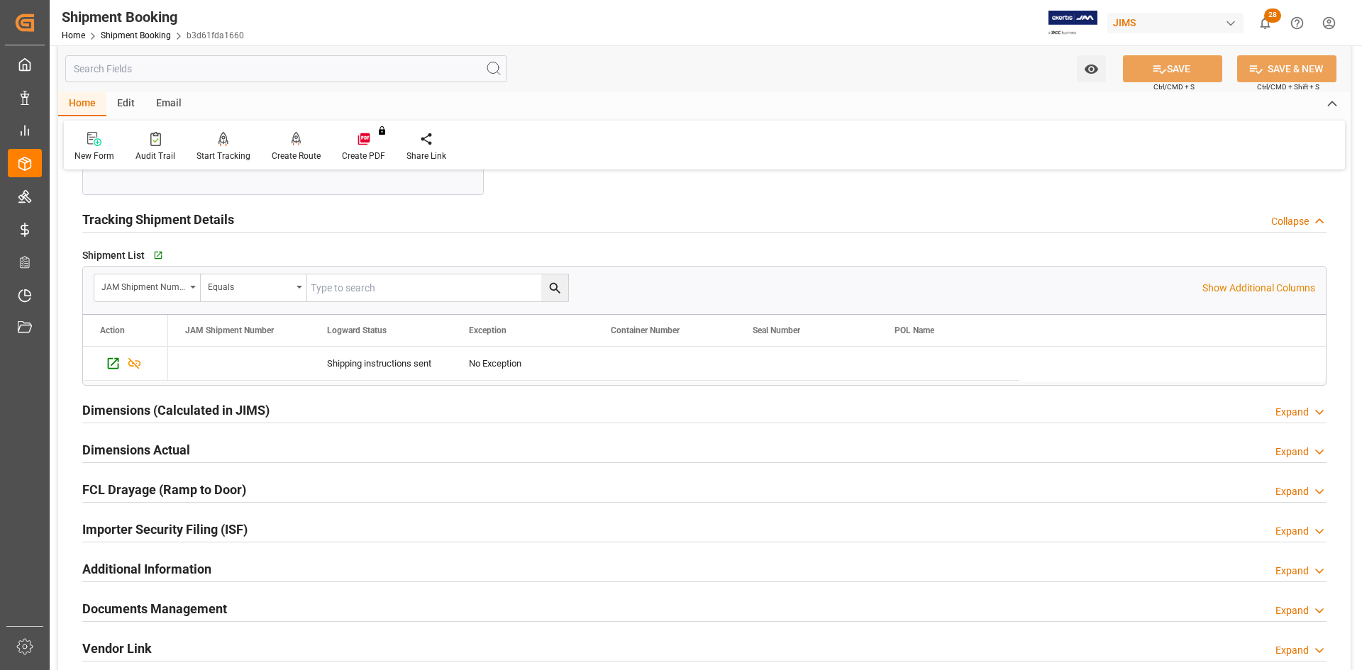
scroll to position [465, 0]
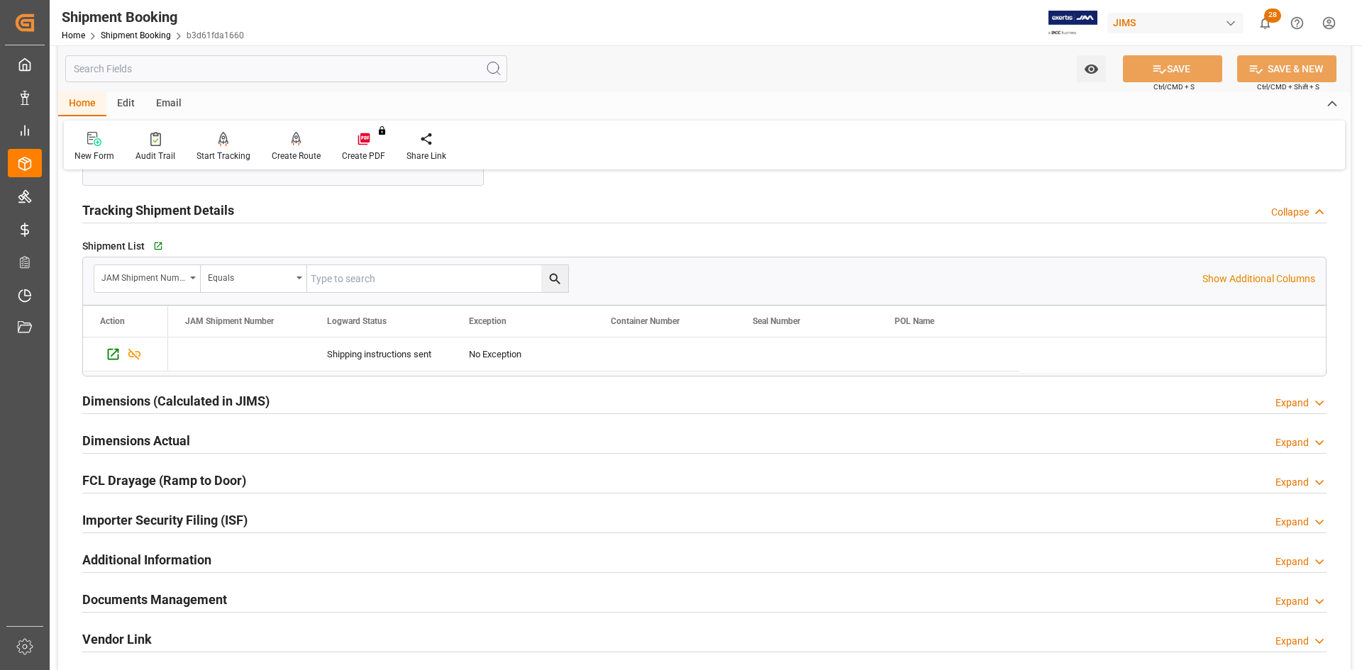
click at [110, 435] on h2 "Dimensions Actual" at bounding box center [136, 440] width 108 height 19
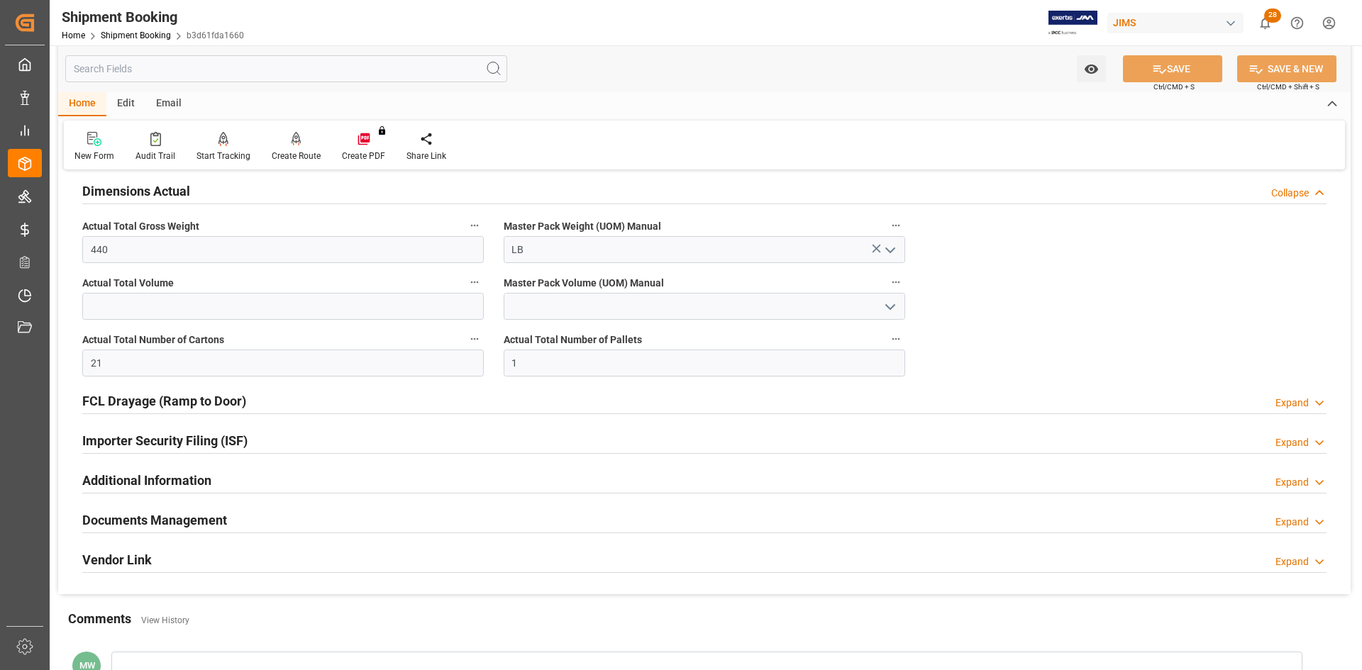
scroll to position [749, 0]
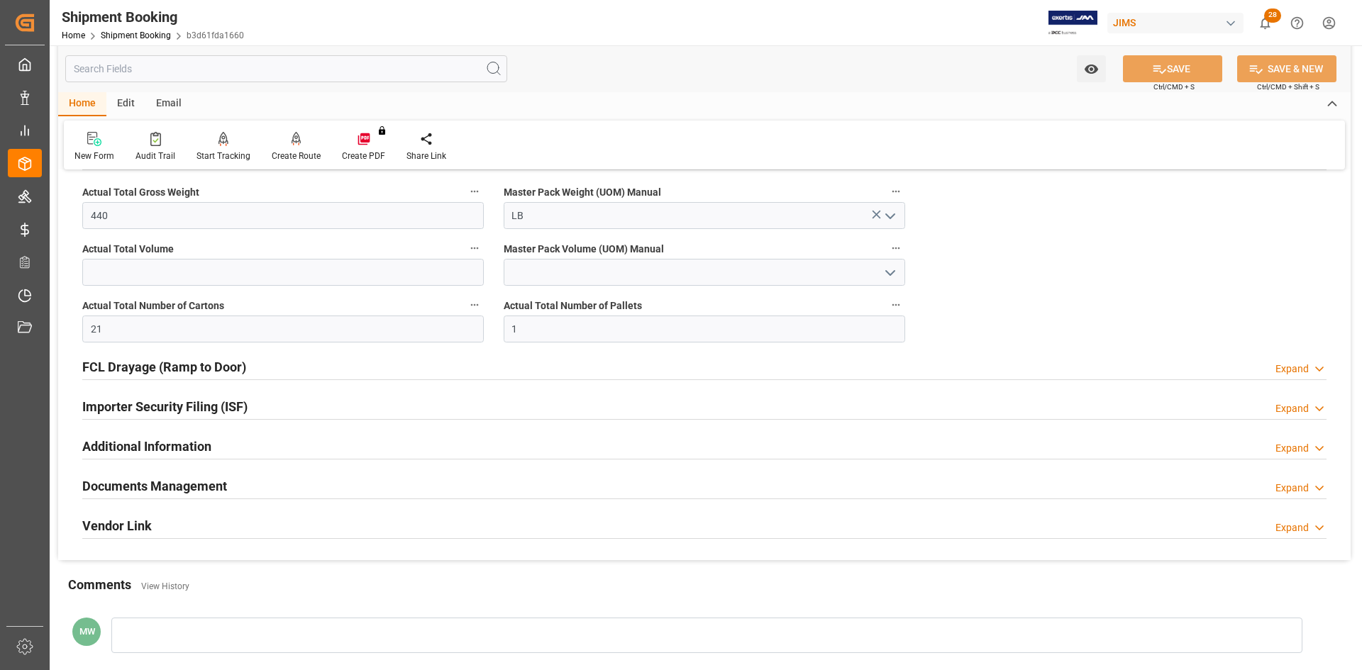
click at [153, 487] on h2 "Documents Management" at bounding box center [154, 486] width 145 height 19
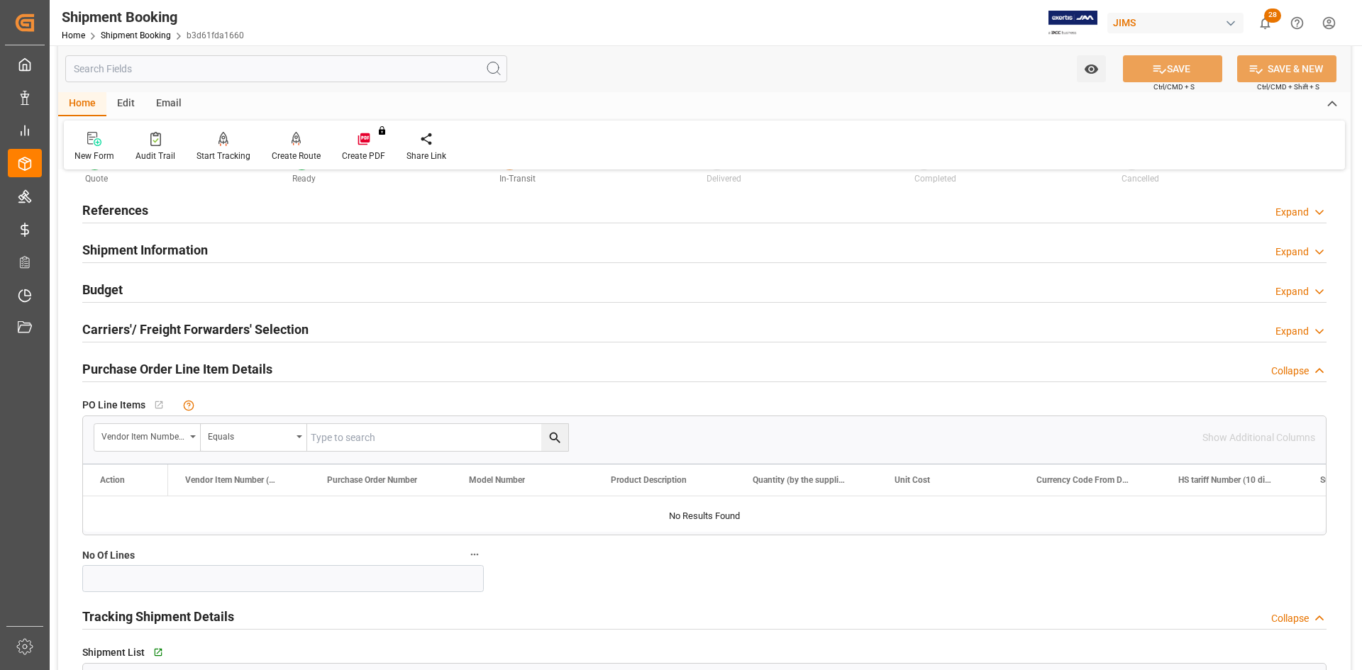
scroll to position [0, 0]
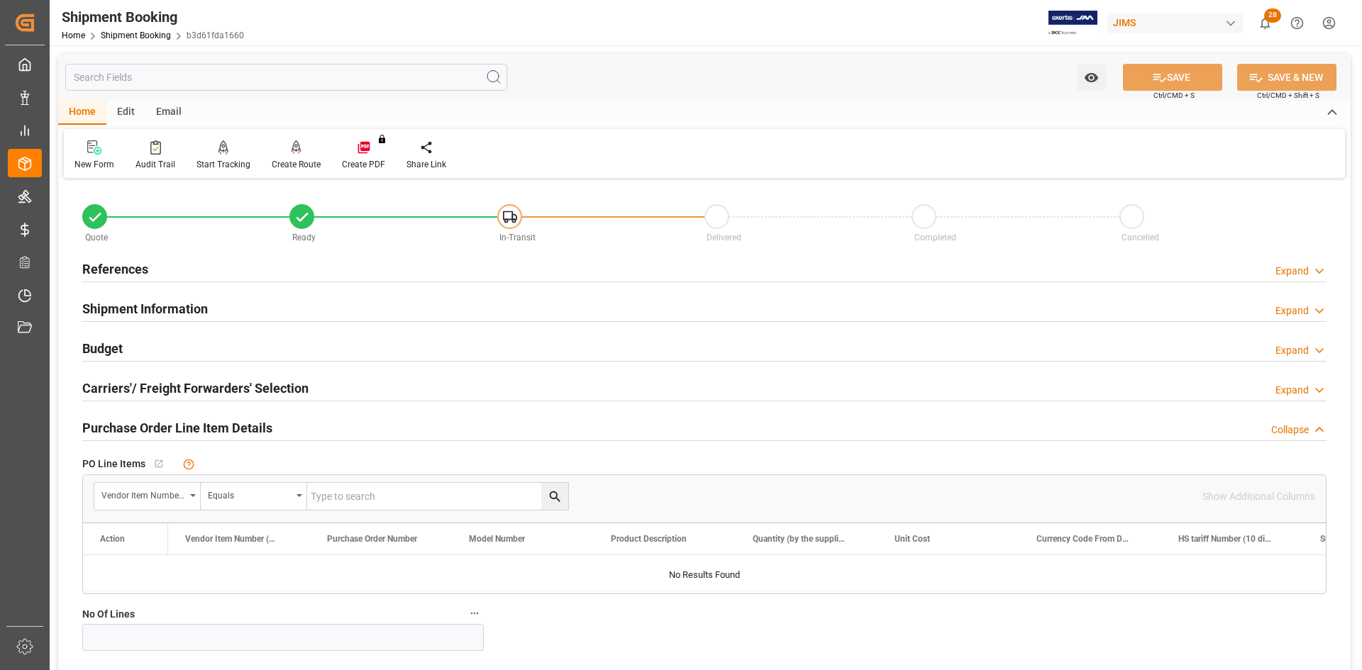
click at [104, 267] on h2 "References" at bounding box center [115, 269] width 66 height 19
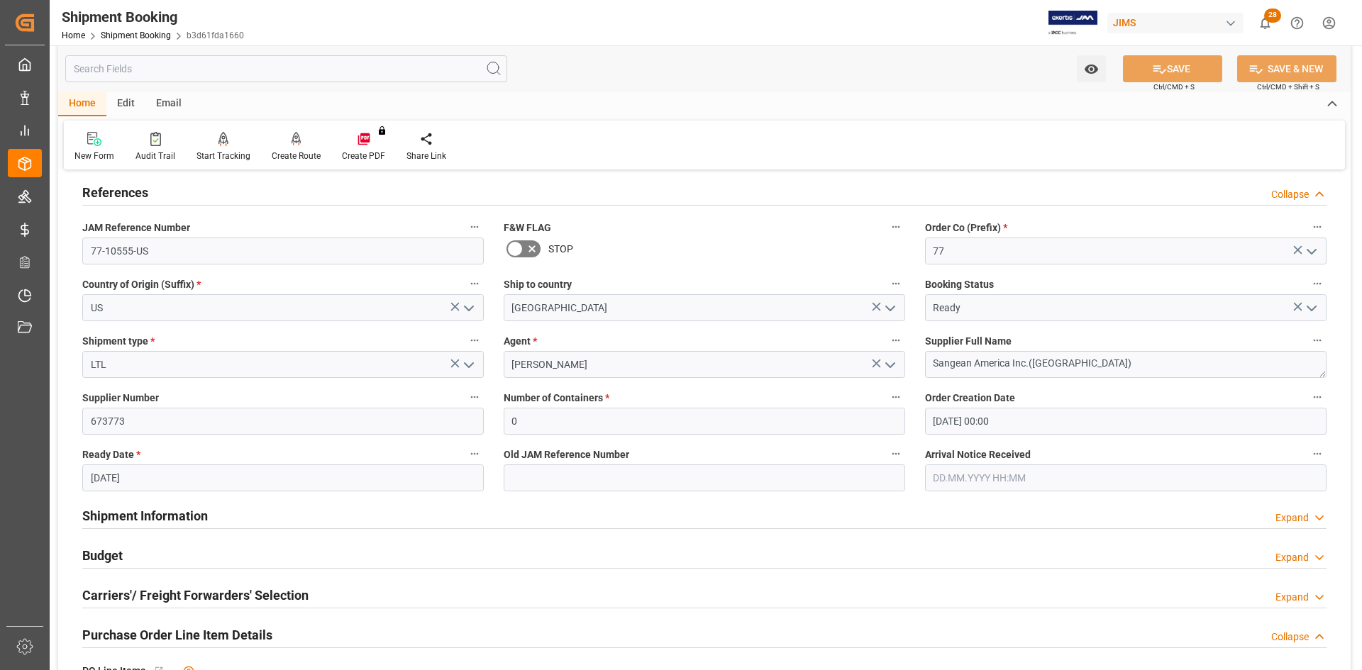
scroll to position [213, 0]
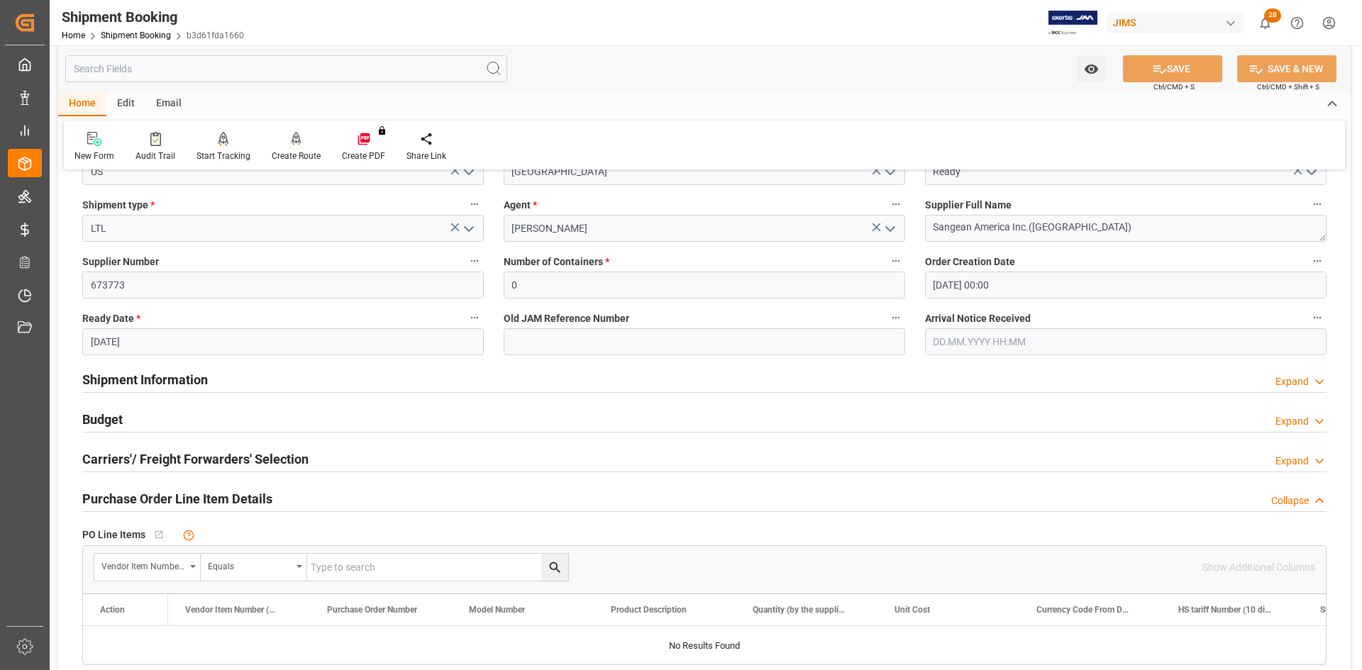
click at [114, 382] on h2 "Shipment Information" at bounding box center [145, 379] width 126 height 19
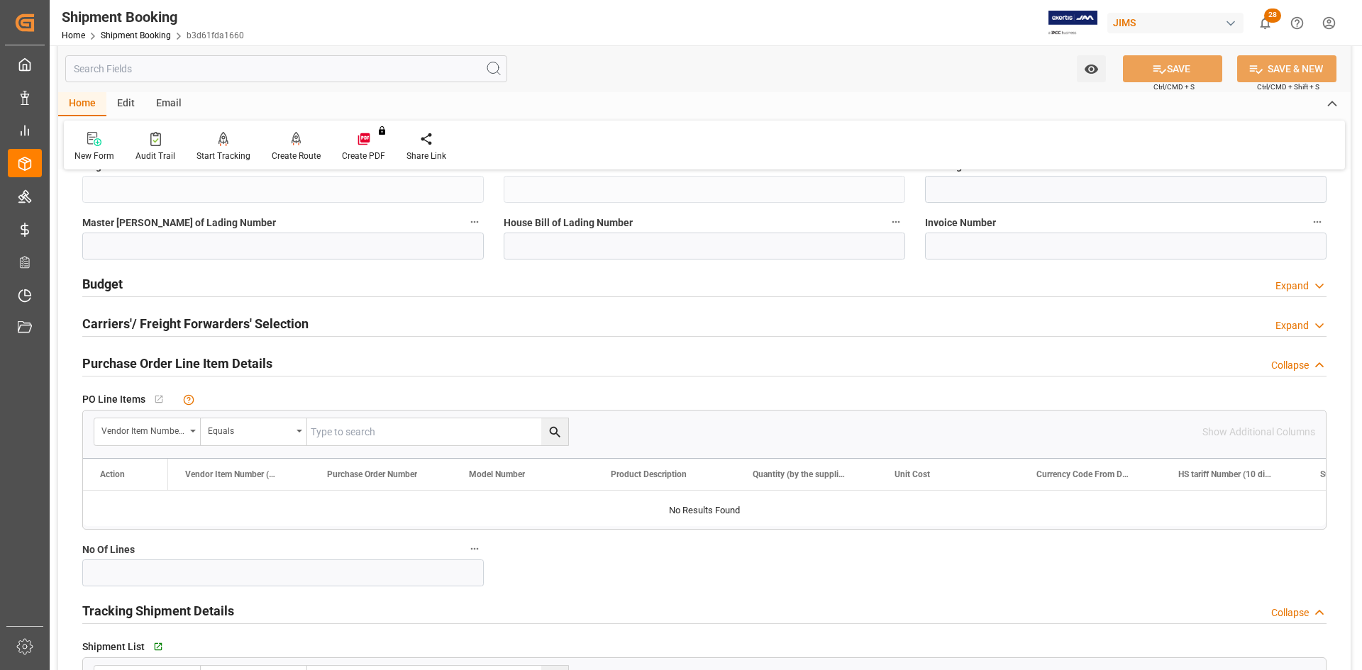
scroll to position [922, 0]
click at [140, 322] on h2 "Carriers'/ Freight Forwarders' Selection" at bounding box center [195, 323] width 226 height 19
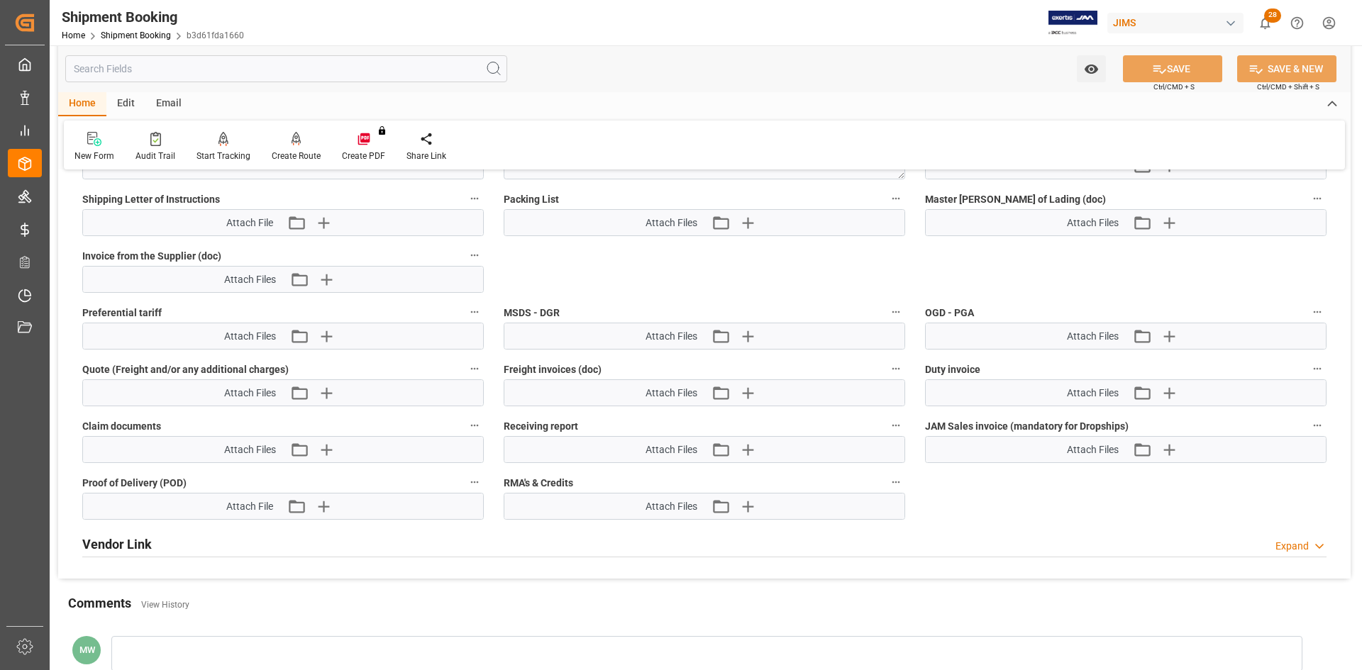
scroll to position [2412, 0]
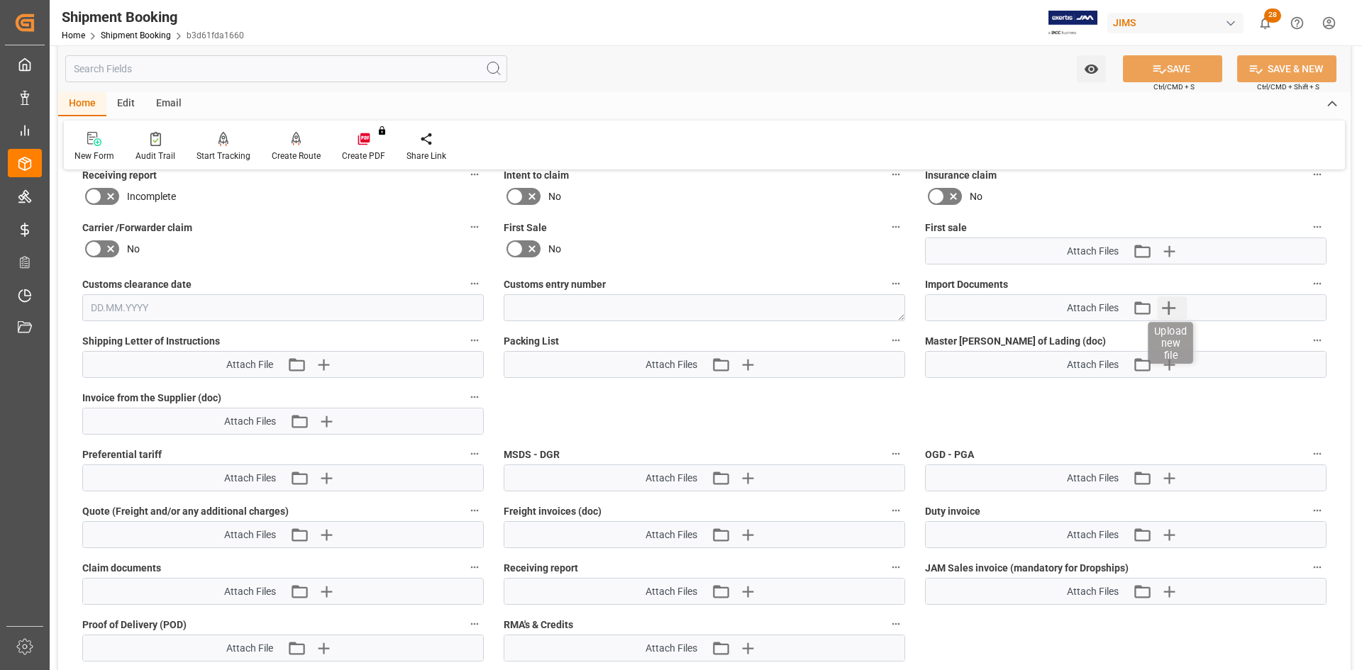
click at [1160, 309] on icon "button" at bounding box center [1168, 308] width 23 height 23
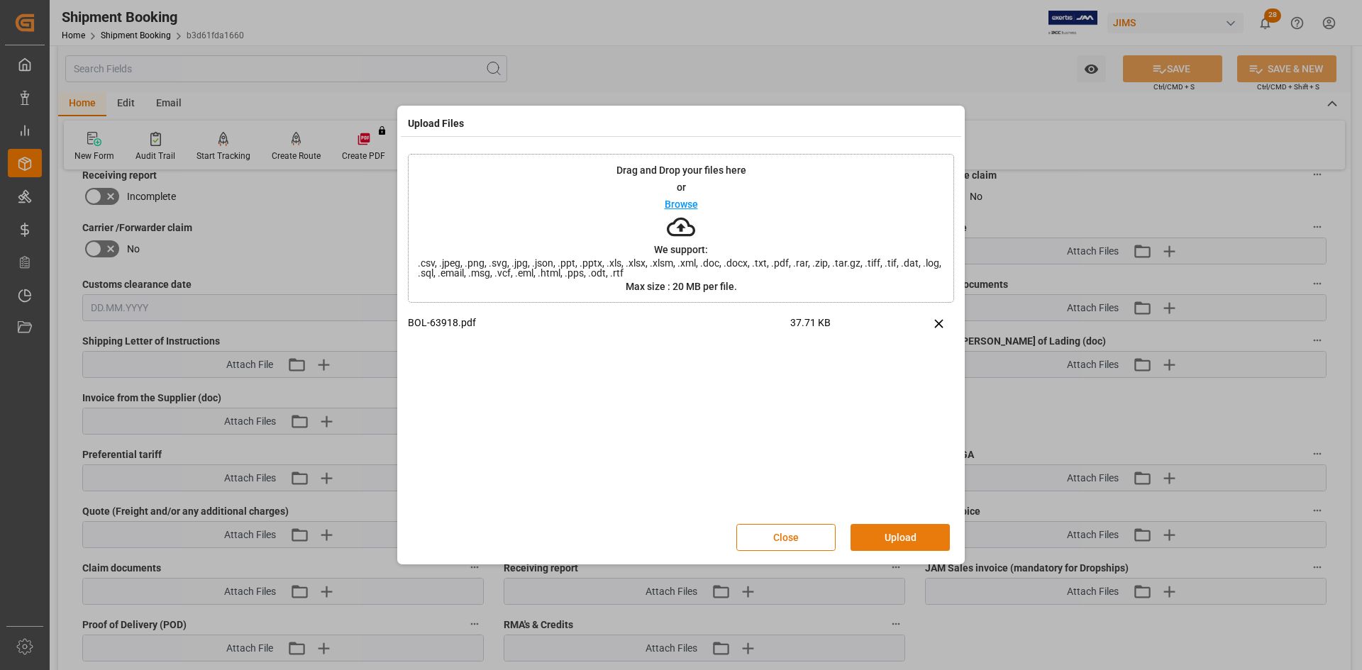
click at [902, 537] on button "Upload" at bounding box center [900, 537] width 99 height 27
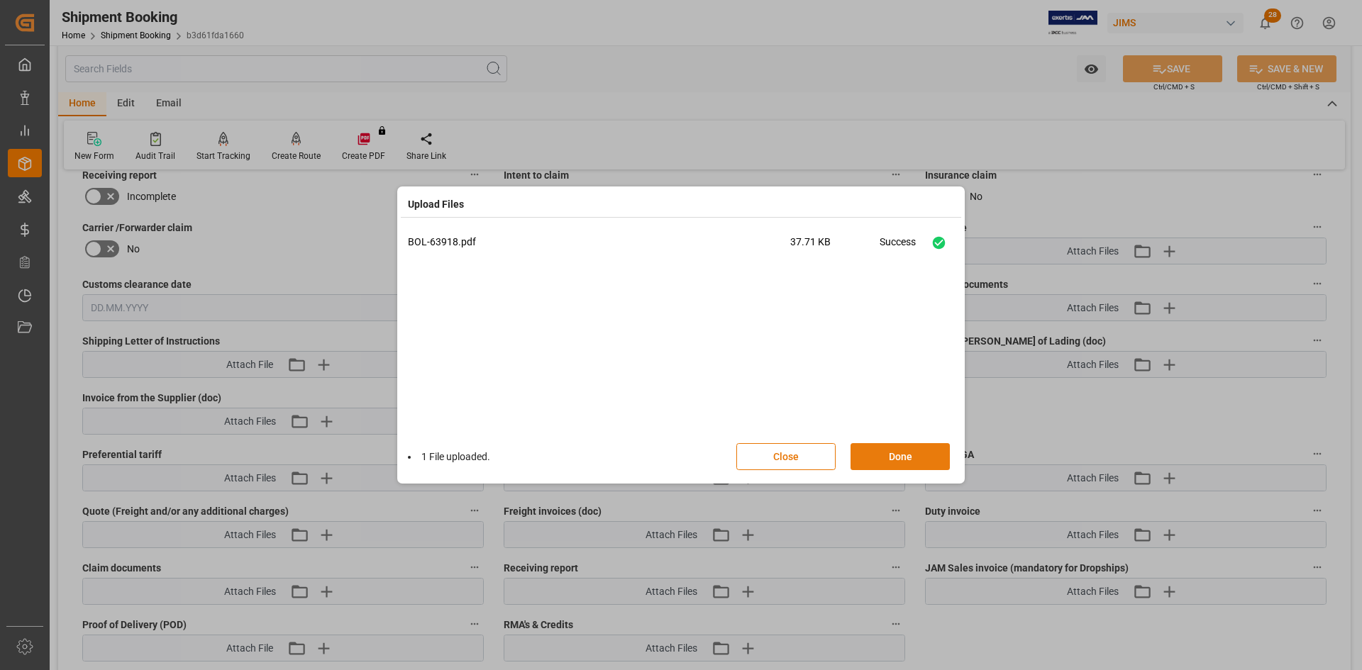
click at [893, 459] on button "Done" at bounding box center [900, 456] width 99 height 27
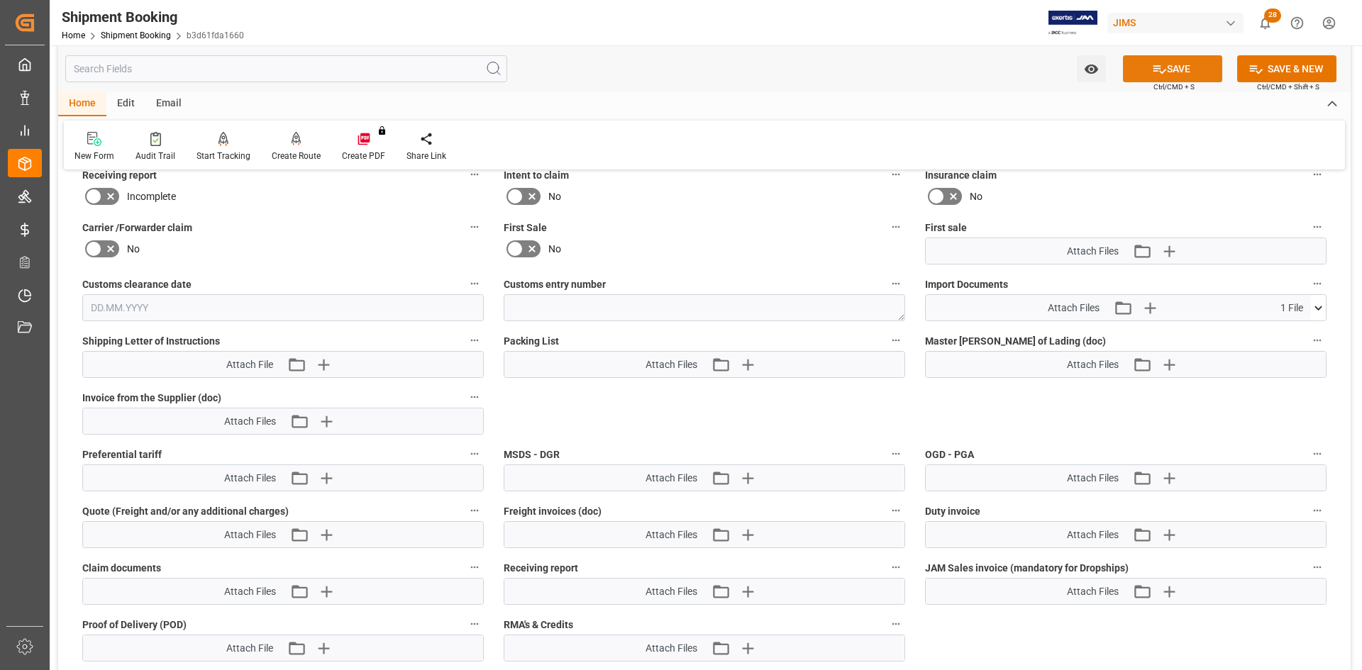
click at [1194, 72] on button "SAVE" at bounding box center [1172, 68] width 99 height 27
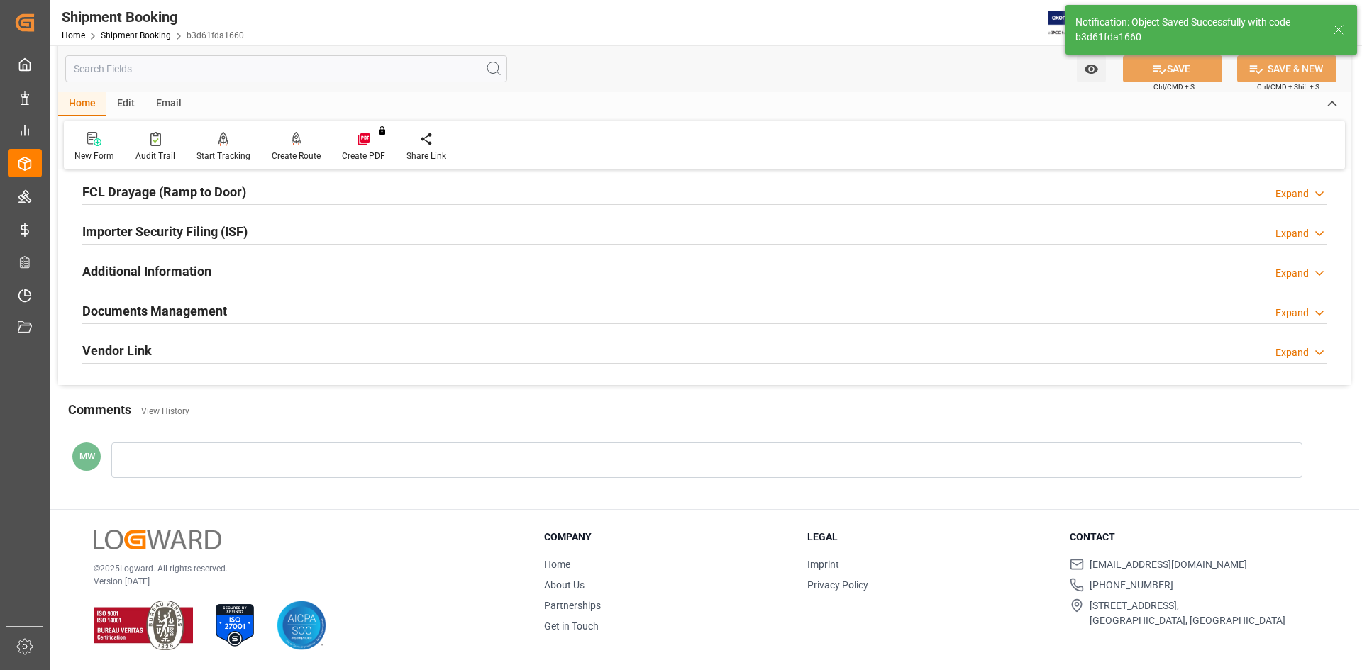
scroll to position [394, 0]
click at [131, 313] on h2 "Documents Management" at bounding box center [154, 311] width 145 height 19
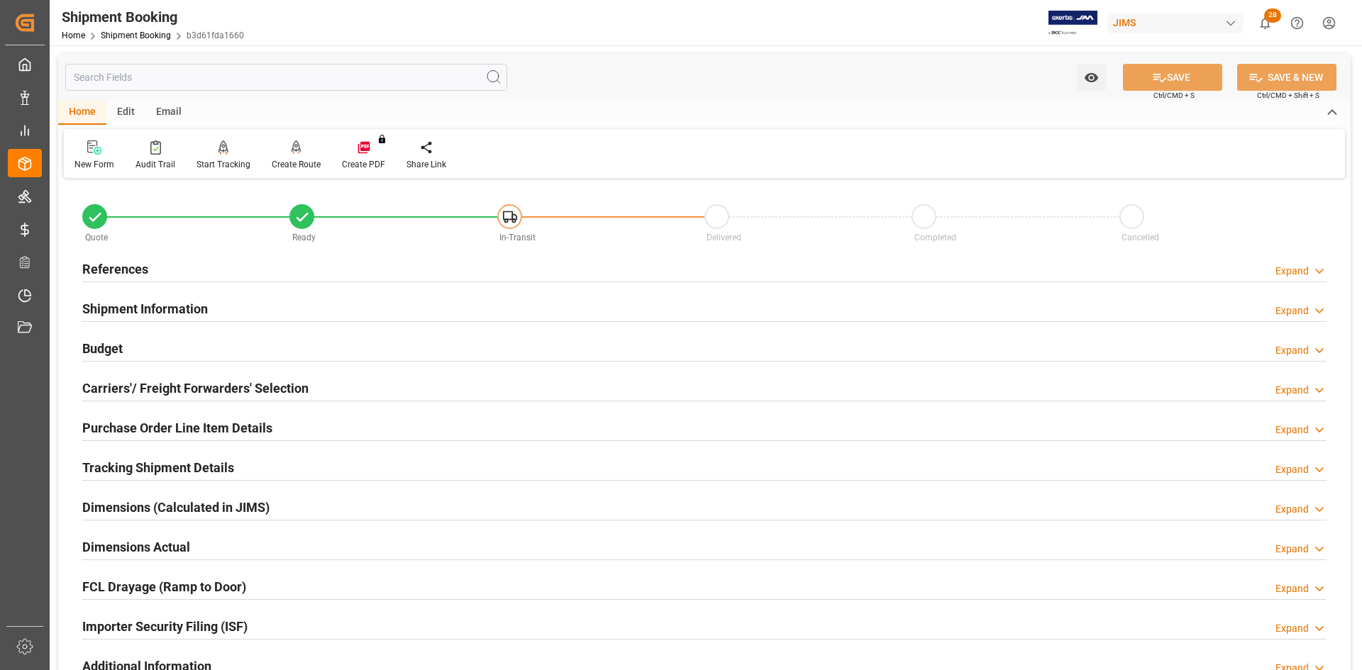
scroll to position [71, 0]
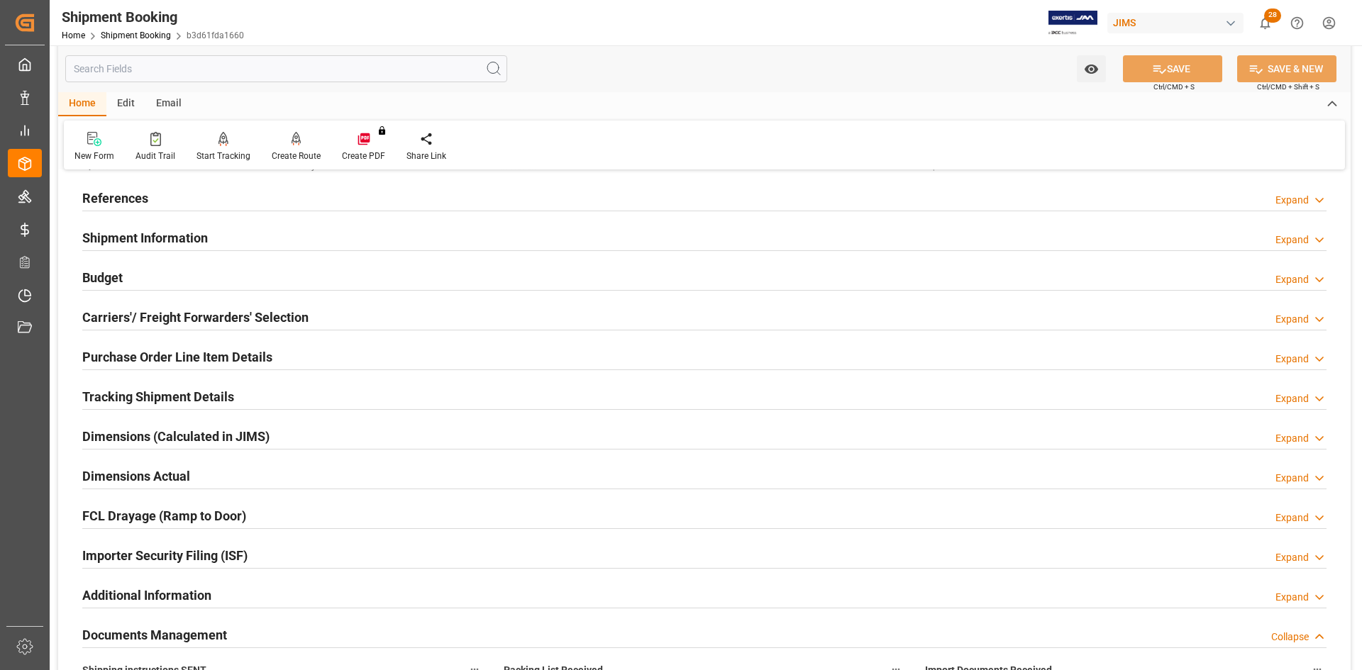
click at [160, 315] on h2 "Carriers'/ Freight Forwarders' Selection" at bounding box center [195, 317] width 226 height 19
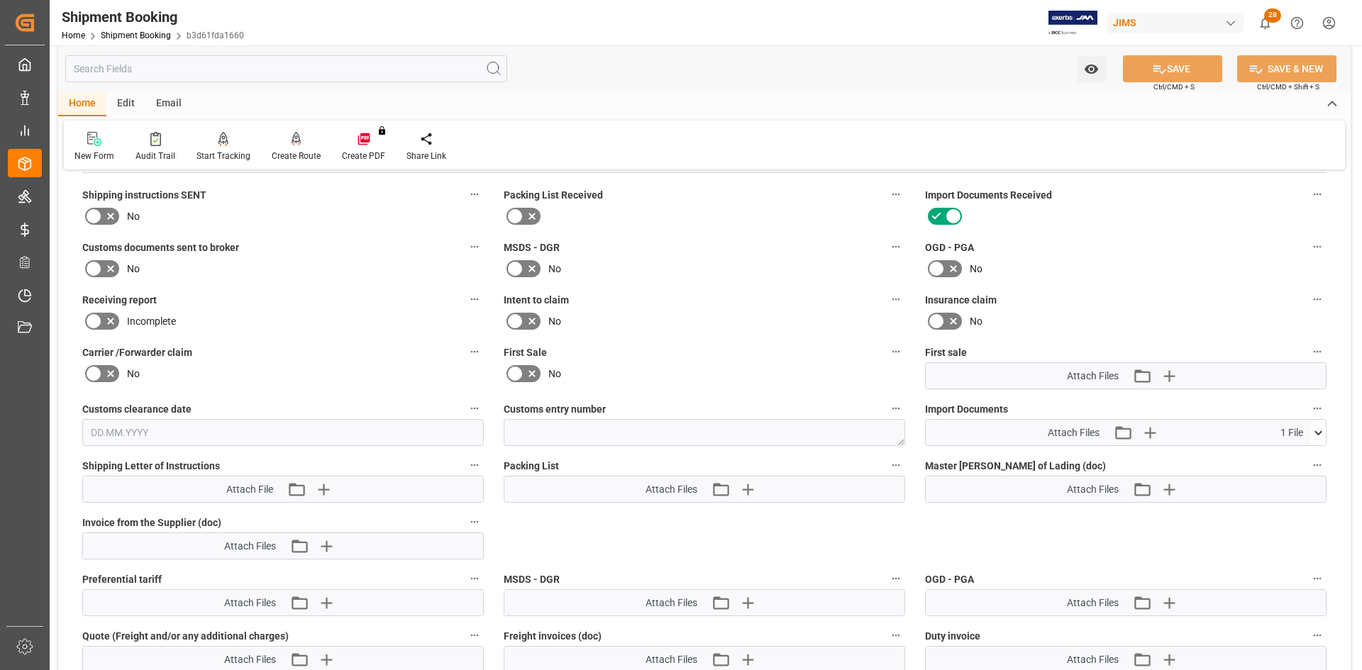
scroll to position [922, 0]
